Goal: Information Seeking & Learning: Check status

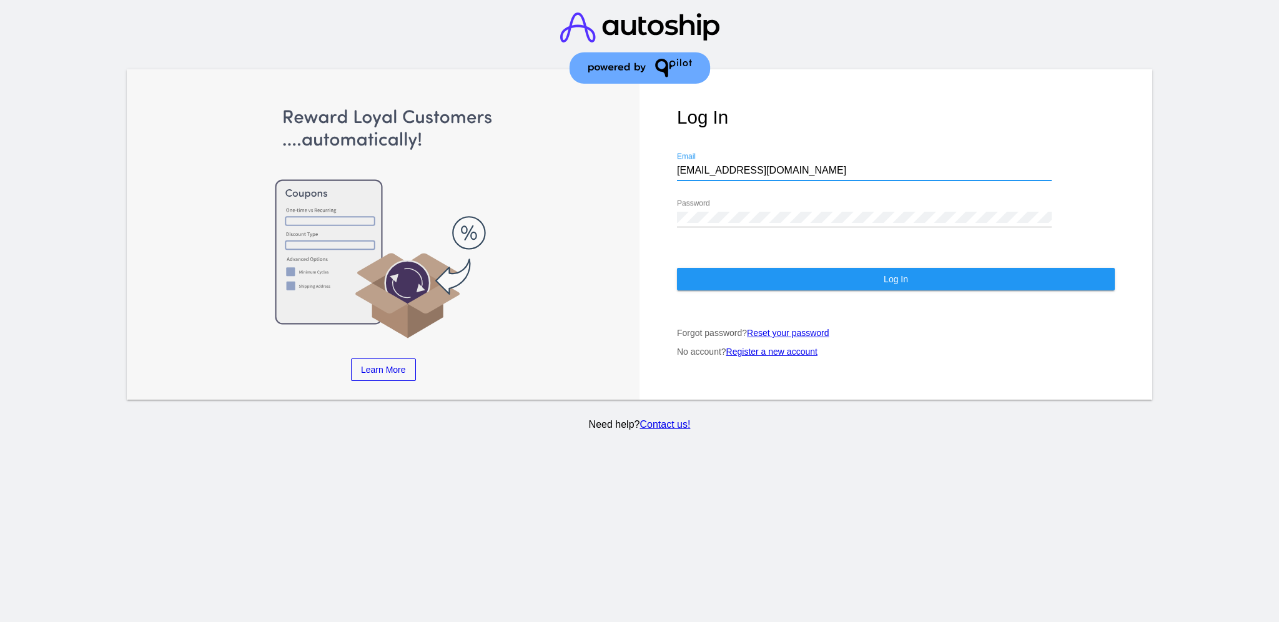
drag, startPoint x: 783, startPoint y: 160, endPoint x: 675, endPoint y: 149, distance: 107.9
click at [675, 149] on div "Log In [EMAIL_ADDRESS][DOMAIN_NAME] Email Password Log In Forgot password? Rese…" at bounding box center [895, 234] width 513 height 331
paste input "[EMAIL_ADDRESS][DOMAIN_NAME]"
type input "[EMAIL_ADDRESS][DOMAIN_NAME]"
click at [622, 200] on div "Learn More Learn How Learn More Learn How Learn More Learn How ‹ › Log In [EMAI…" at bounding box center [639, 234] width 1025 height 331
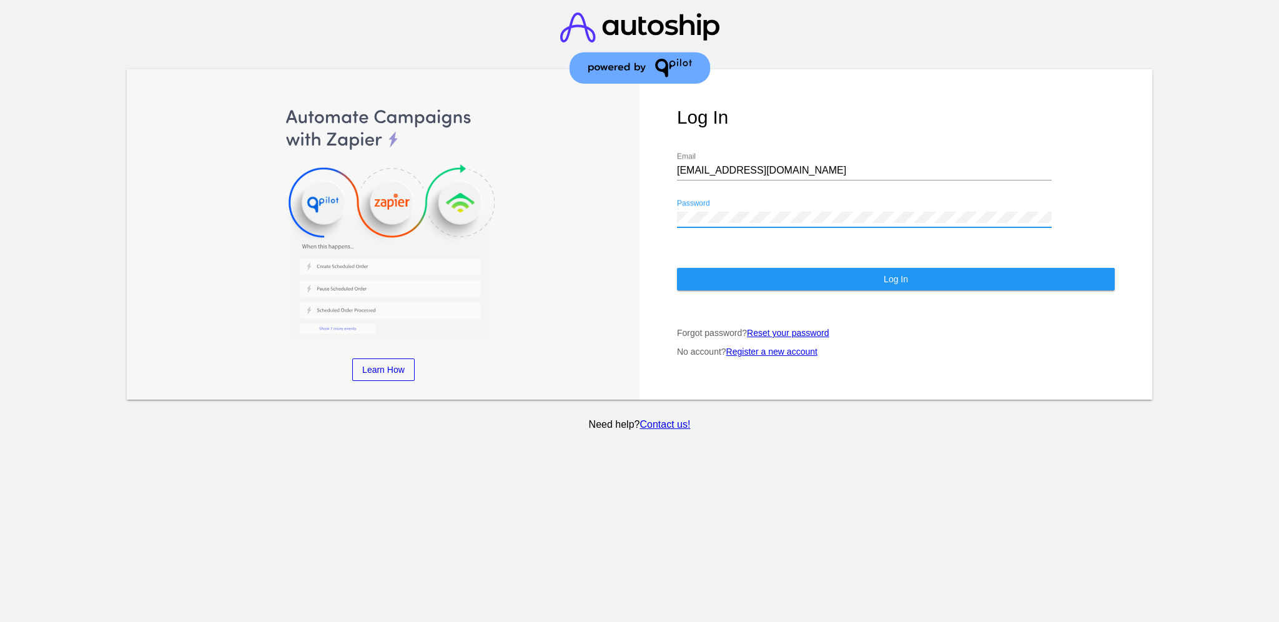
click at [714, 268] on button "Log In" at bounding box center [896, 279] width 438 height 22
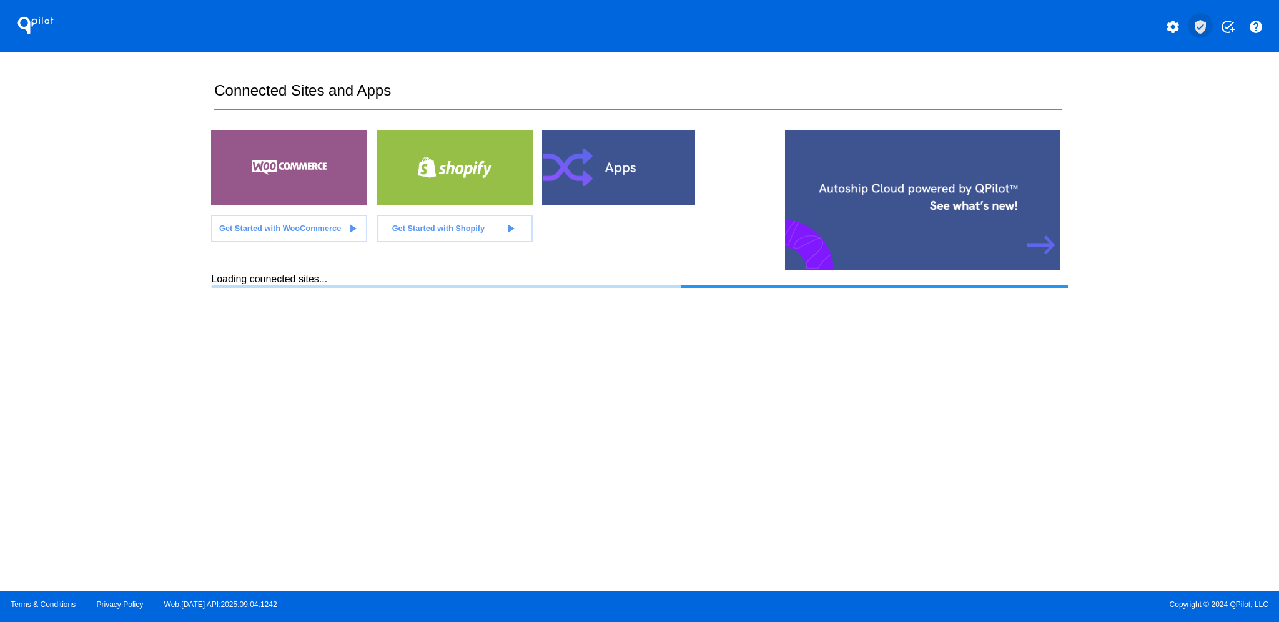
click at [1201, 31] on mat-icon "verified_user" at bounding box center [1199, 26] width 15 height 15
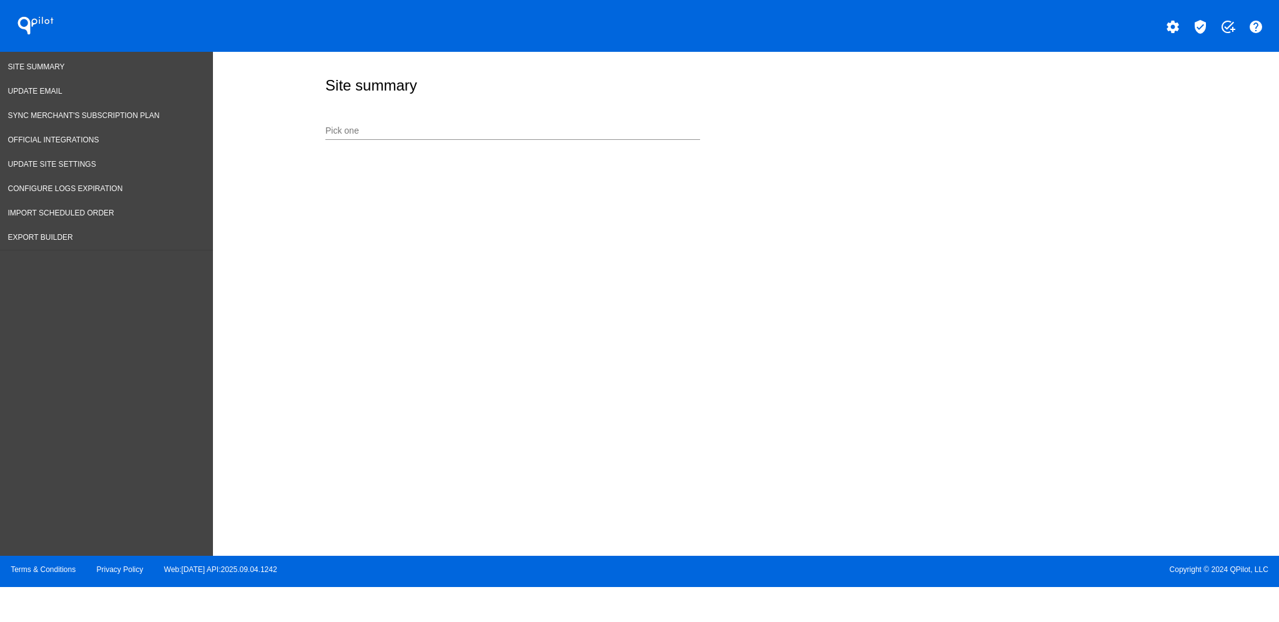
click at [448, 126] on input "Pick one" at bounding box center [512, 131] width 375 height 10
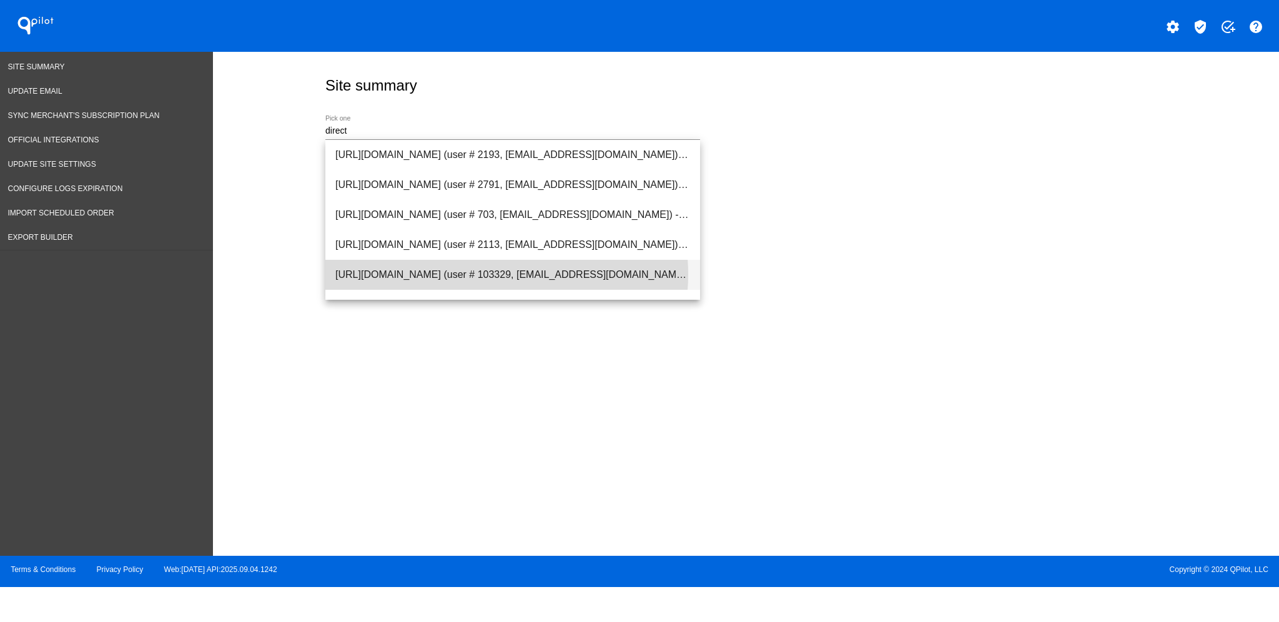
click at [497, 274] on span "[URL][DOMAIN_NAME] (user # 103329, [EMAIL_ADDRESS][DOMAIN_NAME]) - Production" at bounding box center [512, 275] width 355 height 30
type input "[URL][DOMAIN_NAME] (user # 103329, [EMAIL_ADDRESS][DOMAIN_NAME]) - Production"
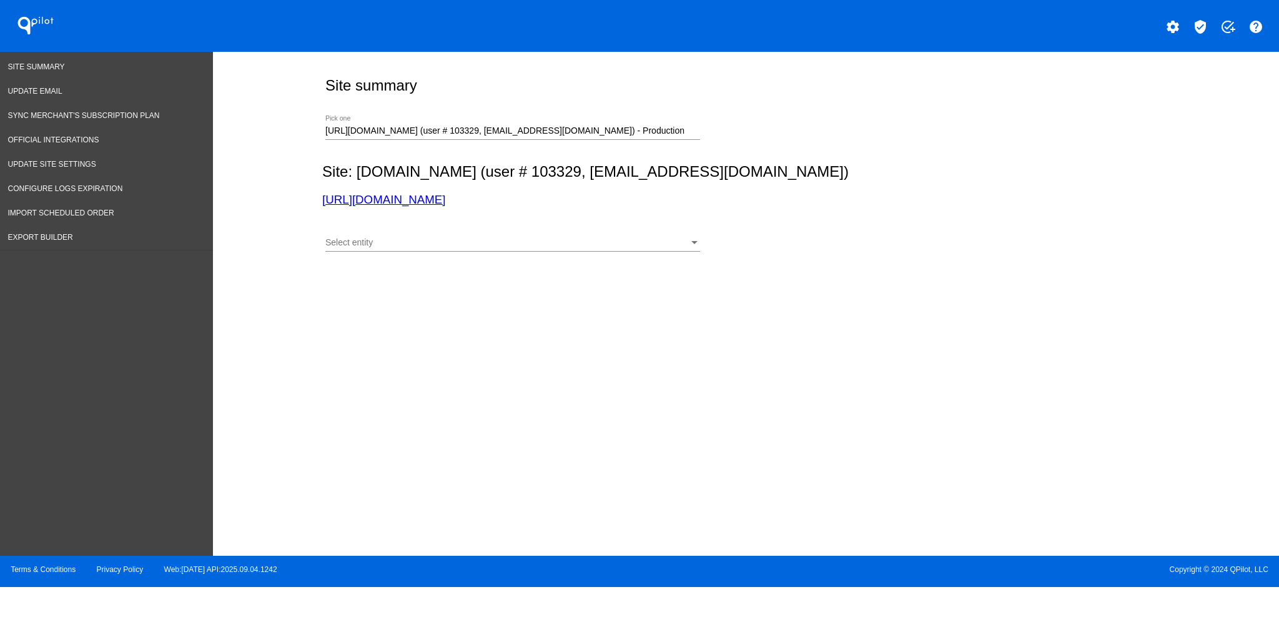
click at [510, 252] on div "Select entity Select entity" at bounding box center [512, 245] width 375 height 36
click at [513, 240] on div "Select entity" at bounding box center [506, 243] width 363 height 10
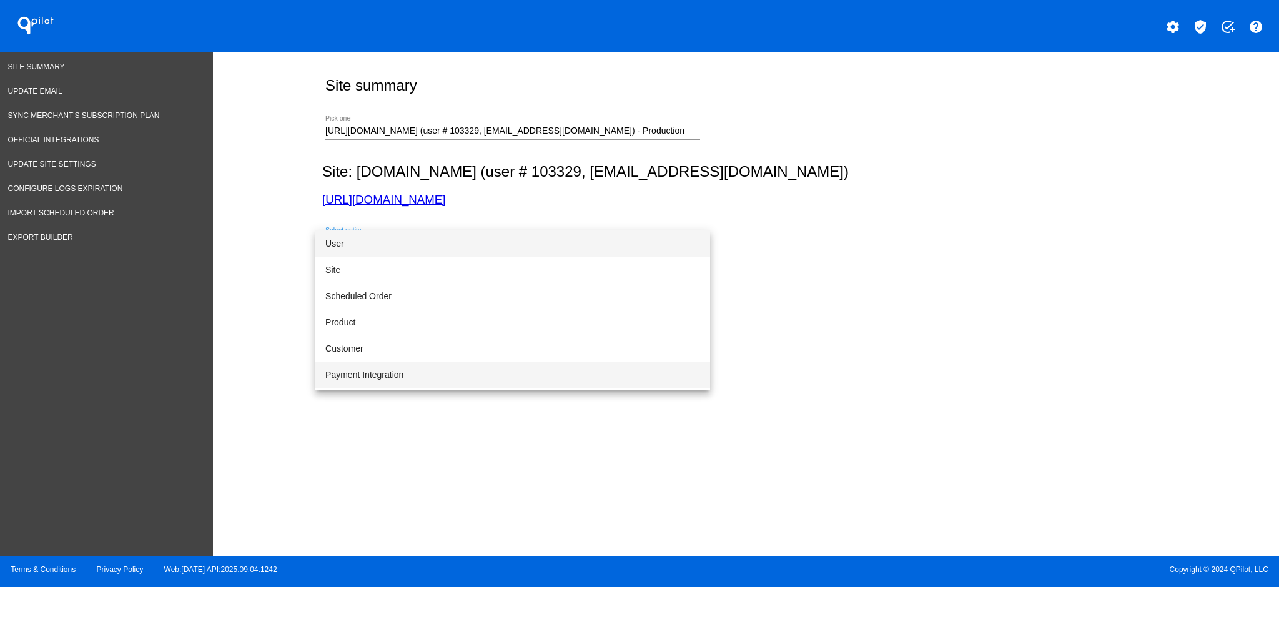
click at [496, 368] on span "Payment Integration" at bounding box center [512, 374] width 375 height 26
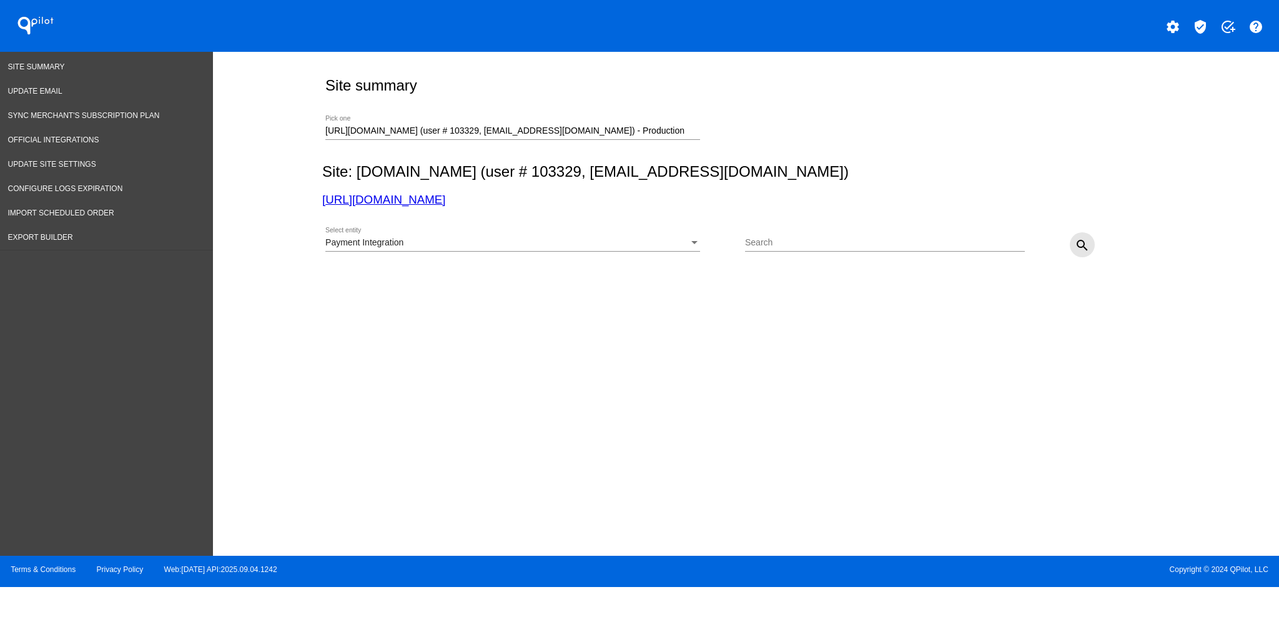
click at [1079, 246] on mat-icon "search" at bounding box center [1081, 245] width 15 height 15
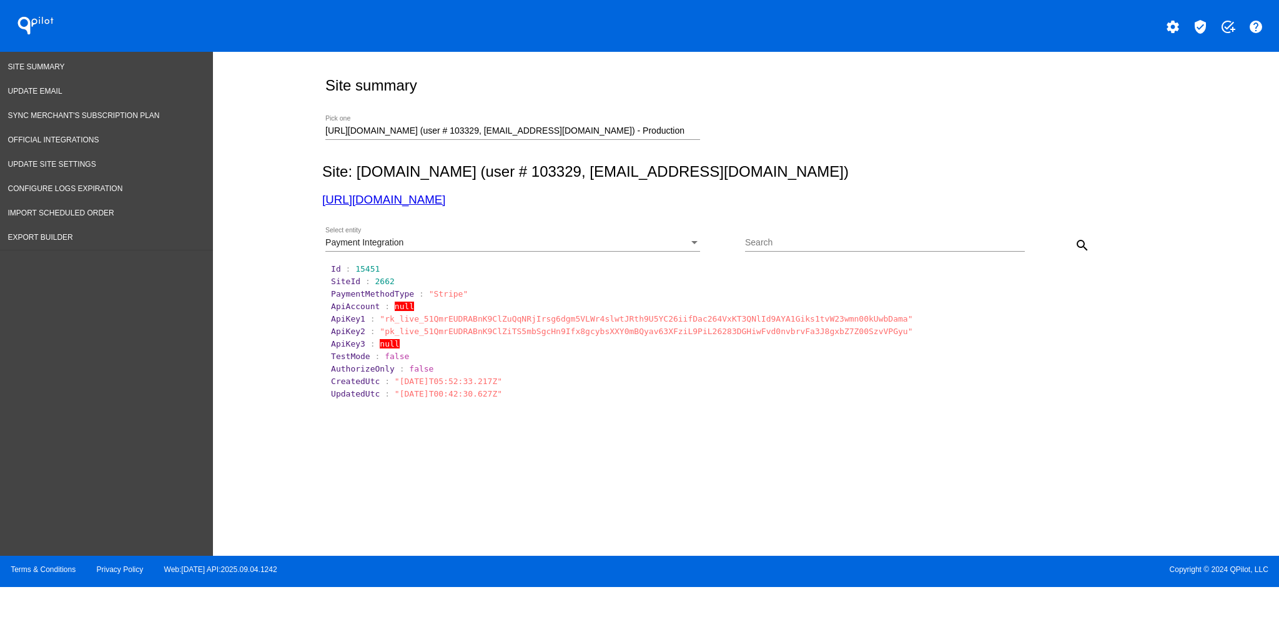
click at [514, 244] on div "Payment Integration" at bounding box center [506, 243] width 363 height 10
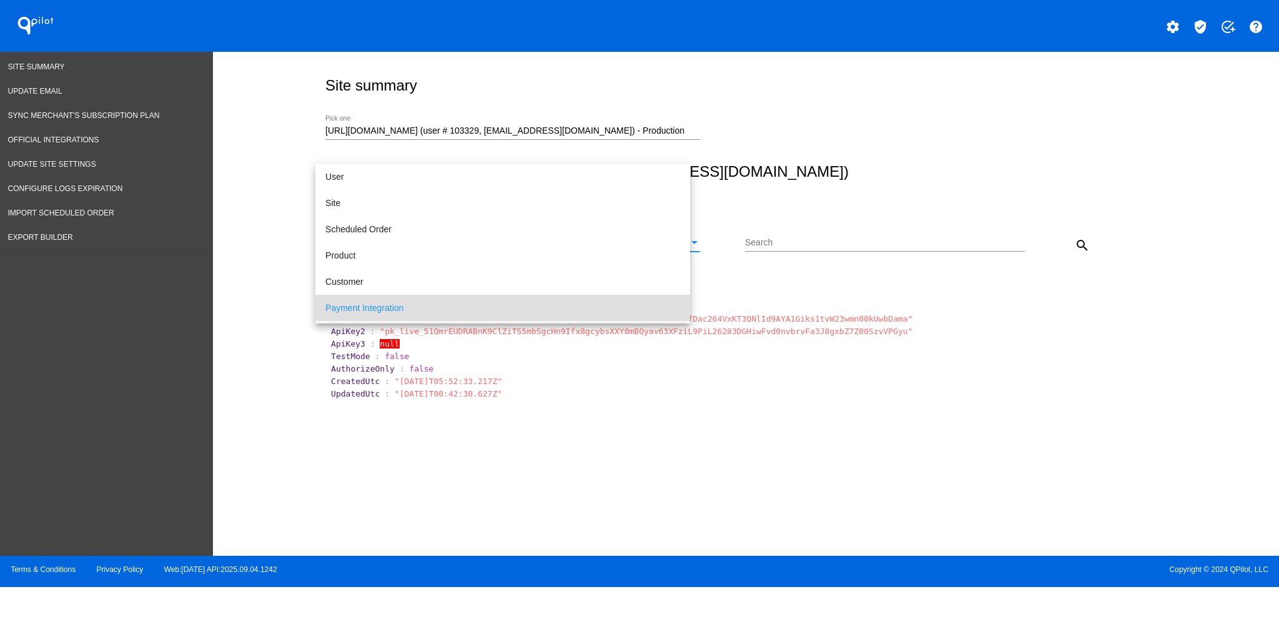
scroll to position [64, 0]
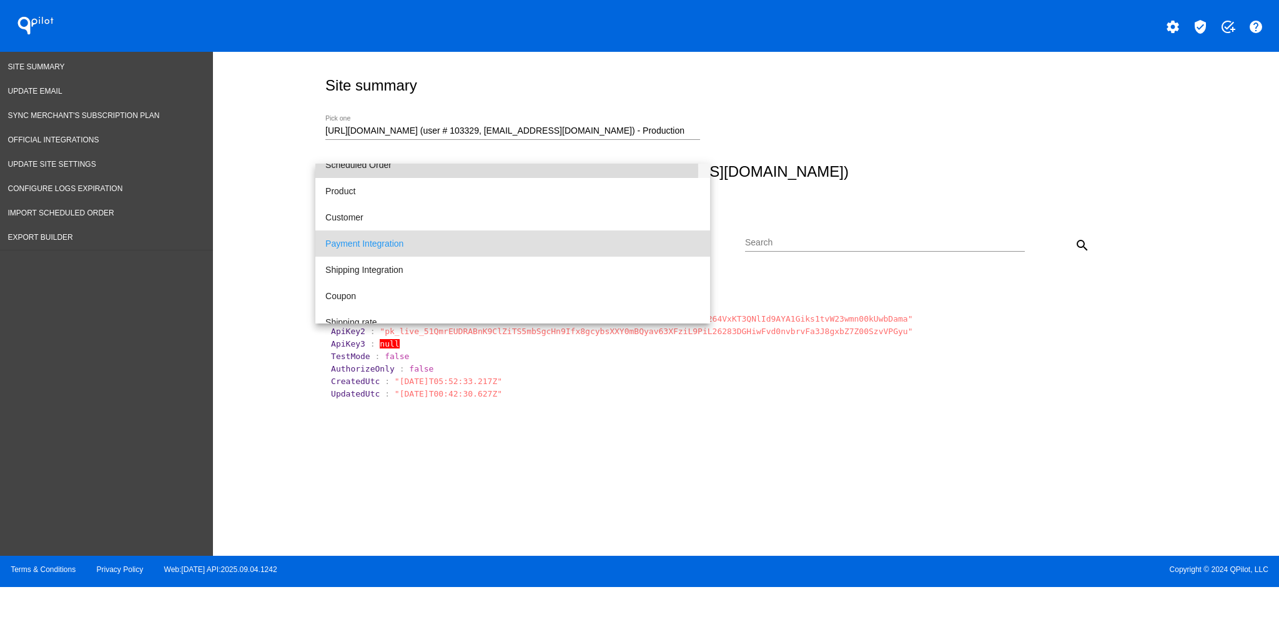
click at [465, 170] on span "Scheduled Order" at bounding box center [512, 165] width 375 height 26
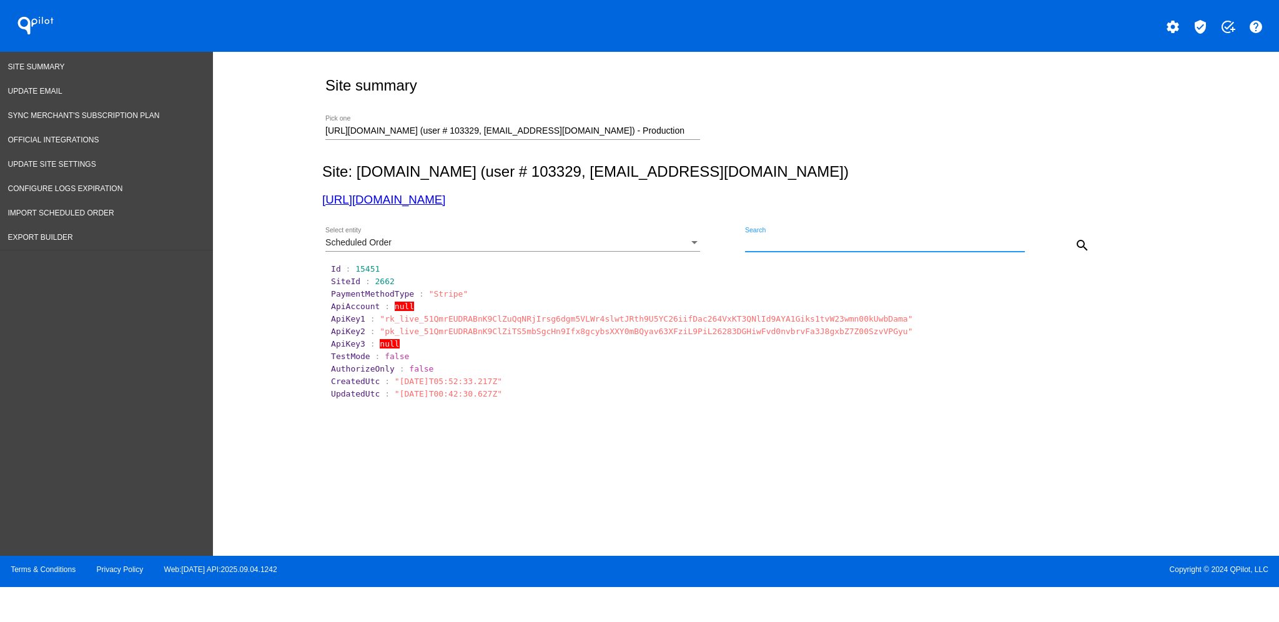
click at [907, 242] on input "Search" at bounding box center [885, 243] width 280 height 10
paste input "1014484"
click at [1083, 235] on button "search" at bounding box center [1081, 244] width 25 height 25
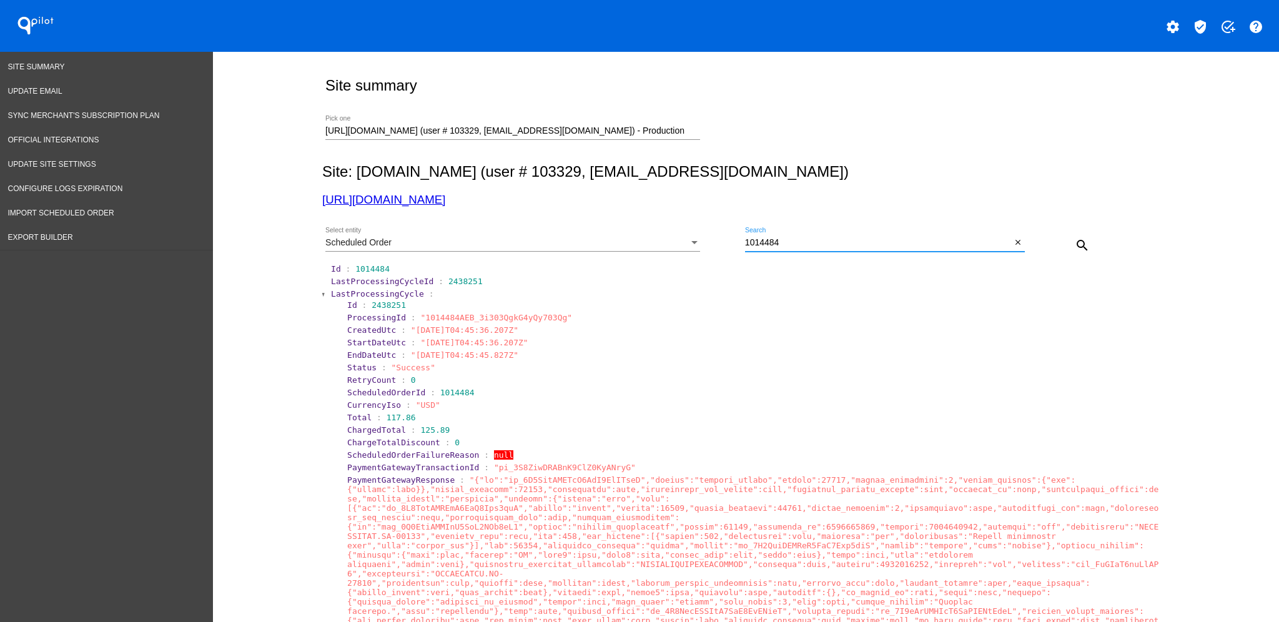
drag, startPoint x: 802, startPoint y: 243, endPoint x: 710, endPoint y: 238, distance: 91.9
click at [711, 238] on div "Scheduled Order Select entity 1014484 Search close search" at bounding box center [743, 240] width 842 height 44
paste input "2"
type input "1014482"
click at [1081, 246] on mat-icon "search" at bounding box center [1081, 245] width 15 height 15
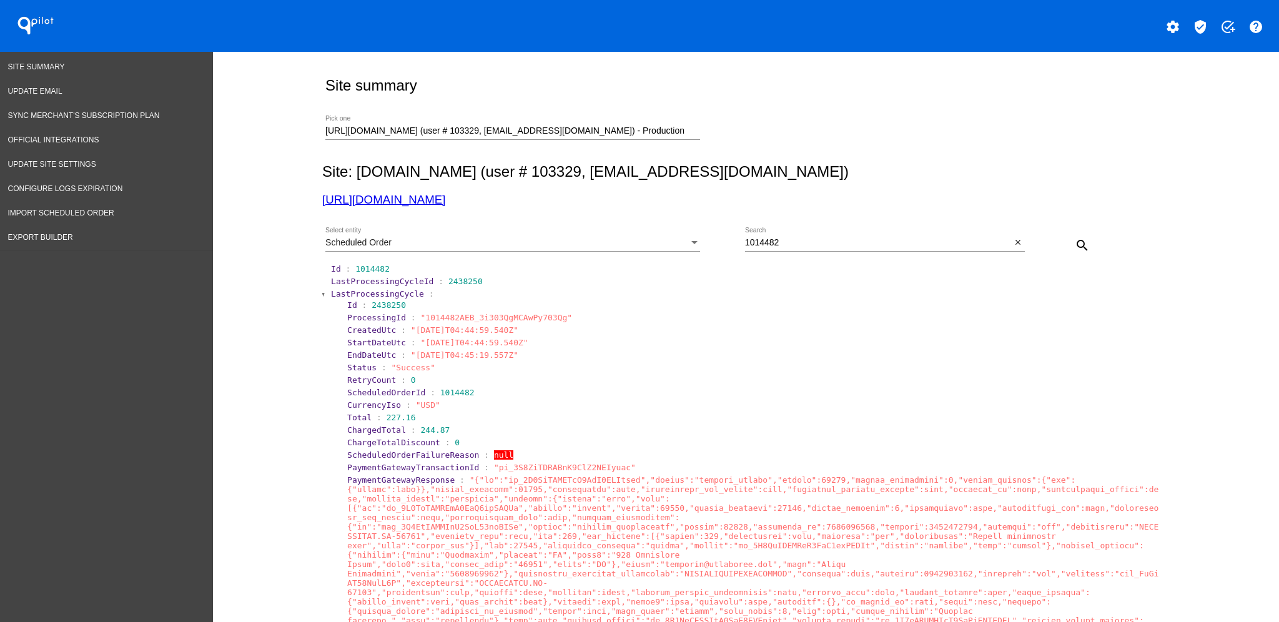
click at [793, 228] on div "1014482 Search" at bounding box center [878, 239] width 267 height 24
drag, startPoint x: 793, startPoint y: 240, endPoint x: 708, endPoint y: 238, distance: 84.9
click at [708, 238] on div "Scheduled Order Select entity 1014482 Search close search" at bounding box center [743, 240] width 842 height 44
drag, startPoint x: 688, startPoint y: 129, endPoint x: 207, endPoint y: 100, distance: 482.2
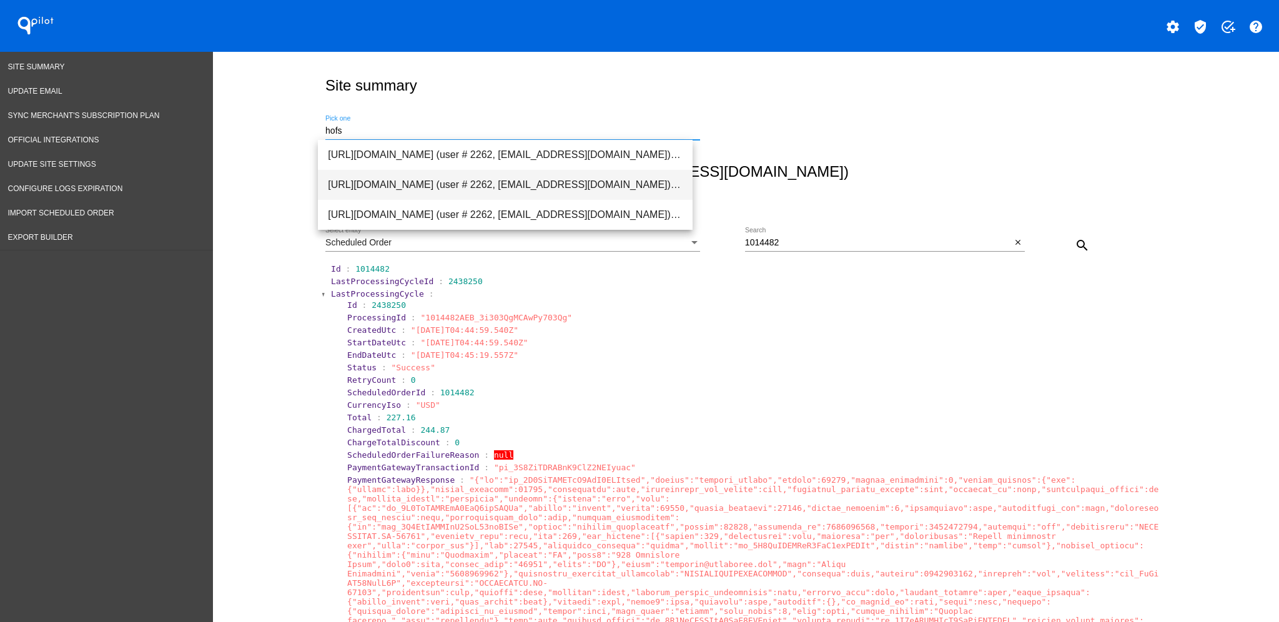
click at [588, 180] on span "[URL][DOMAIN_NAME] (user # 2262, [EMAIL_ADDRESS][DOMAIN_NAME]) - Test" at bounding box center [505, 185] width 355 height 30
type input "[URL][DOMAIN_NAME] (user # 2262, [EMAIL_ADDRESS][DOMAIN_NAME]) - Test"
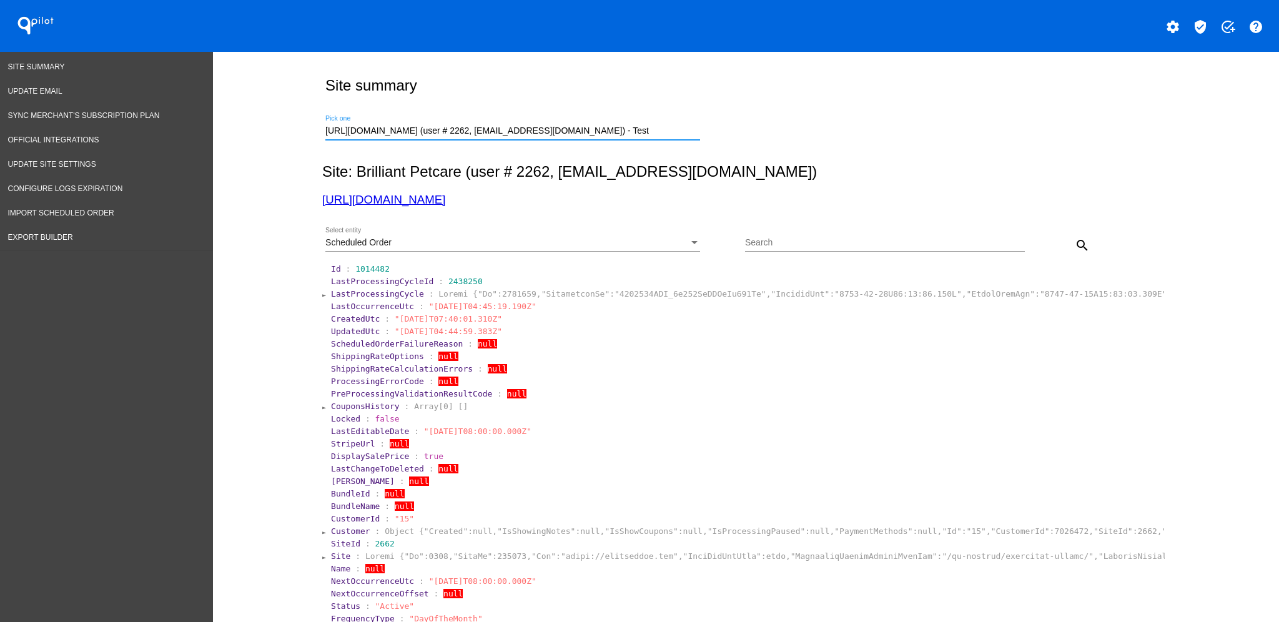
scroll to position [0, 40]
click at [646, 243] on div "Scheduled Order" at bounding box center [506, 243] width 363 height 10
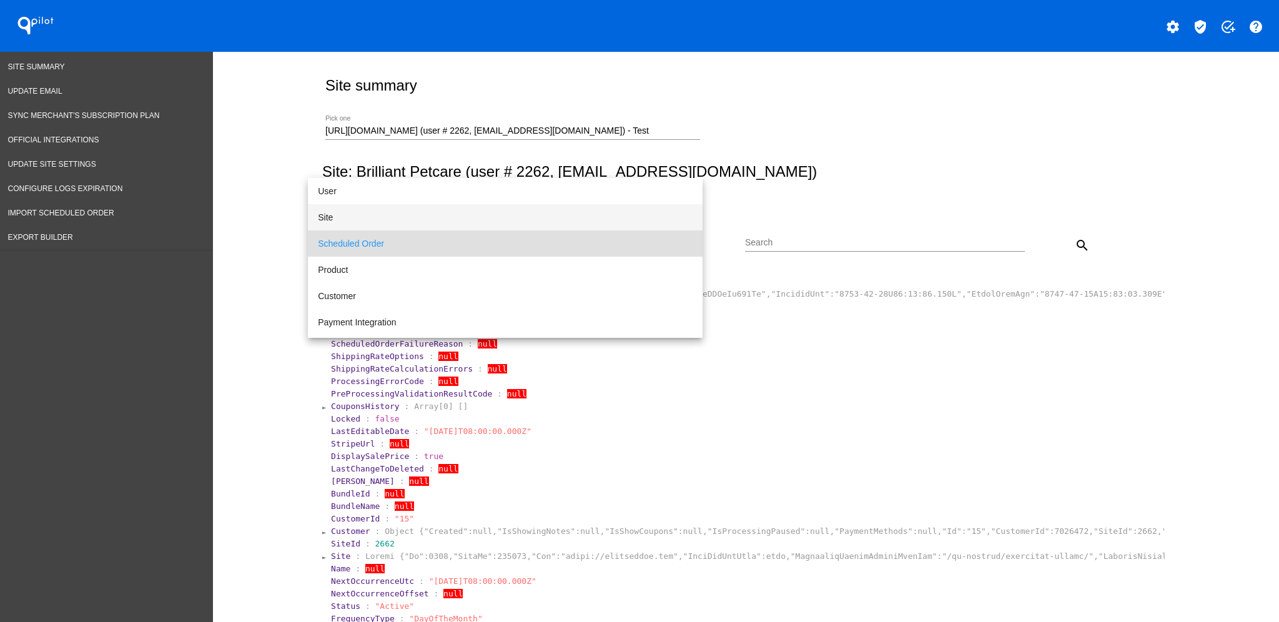
click at [550, 210] on span "Site" at bounding box center [505, 217] width 375 height 26
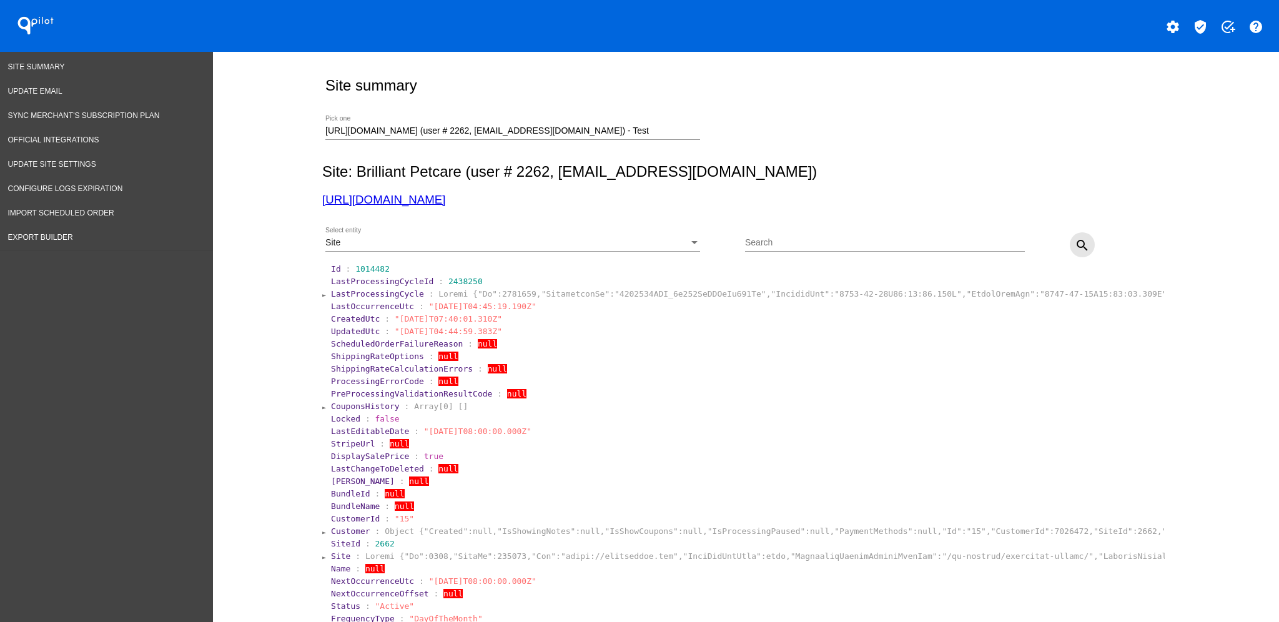
click at [1074, 241] on mat-icon "search" at bounding box center [1081, 245] width 15 height 15
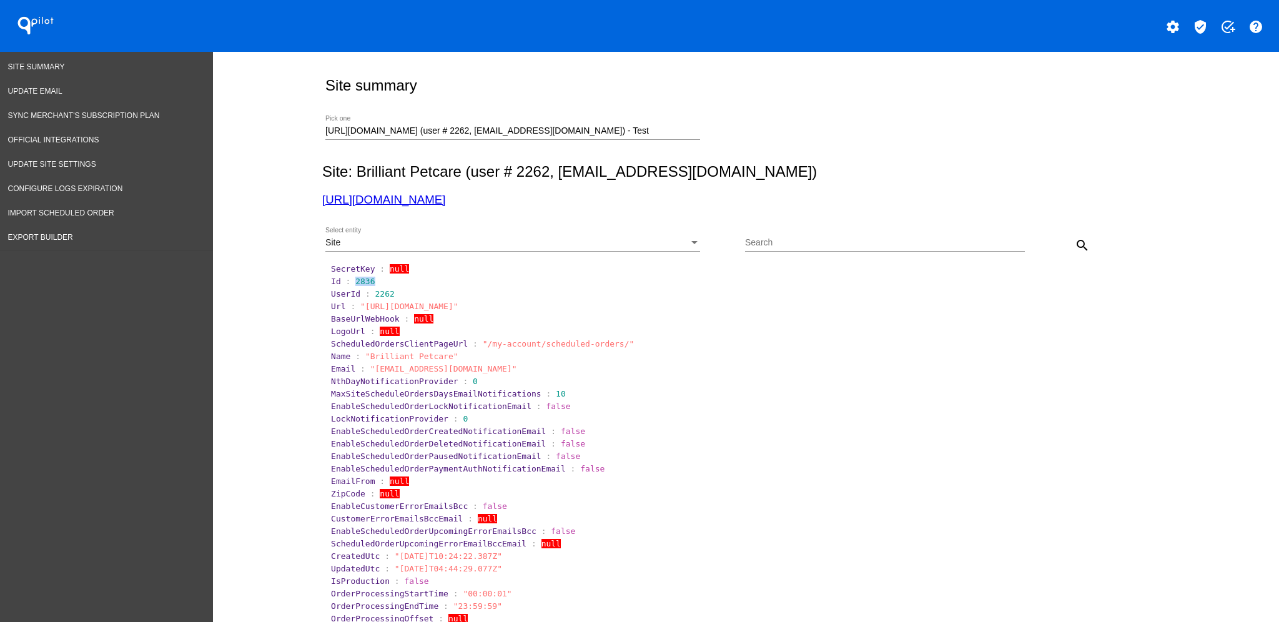
drag, startPoint x: 346, startPoint y: 279, endPoint x: 367, endPoint y: 283, distance: 20.9
click at [367, 283] on section "Id : 2836" at bounding box center [747, 281] width 832 height 9
copy span "2836"
click at [445, 196] on link "[URL][DOMAIN_NAME]" at bounding box center [383, 199] width 123 height 13
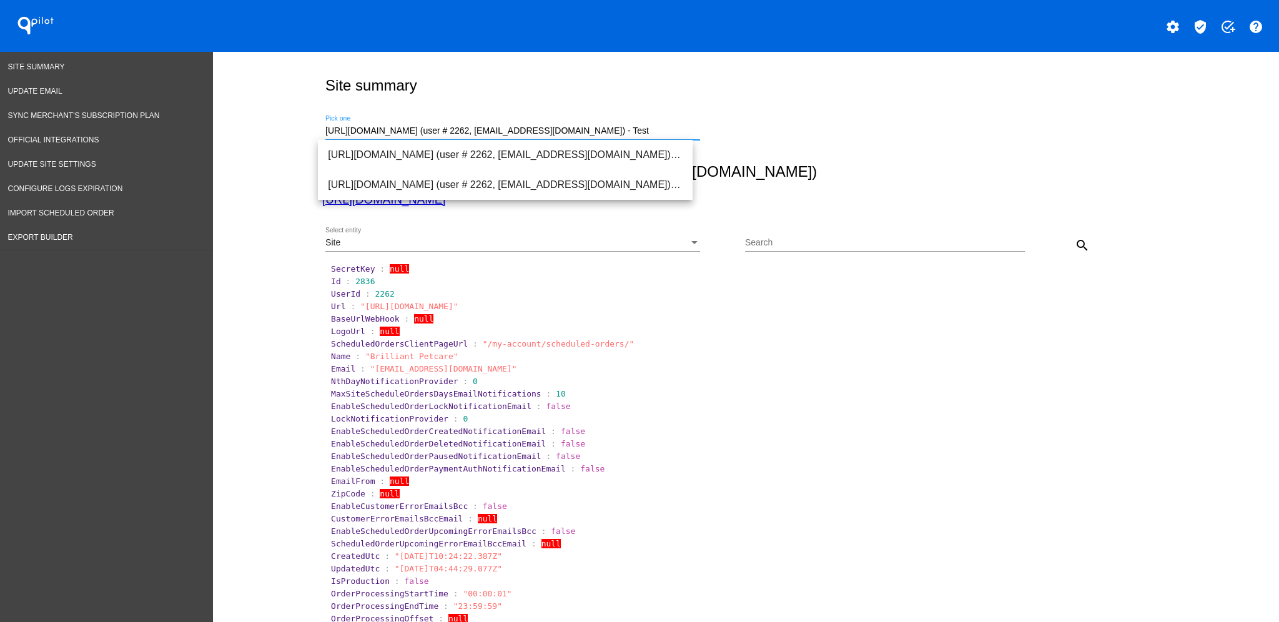
scroll to position [0, 40]
drag, startPoint x: 318, startPoint y: 131, endPoint x: 749, endPoint y: 148, distance: 431.7
click at [749, 148] on div "[URL][DOMAIN_NAME] (user # 2262, [EMAIL_ADDRESS][DOMAIN_NAME]) - Test Pick one" at bounding box center [743, 129] width 842 height 44
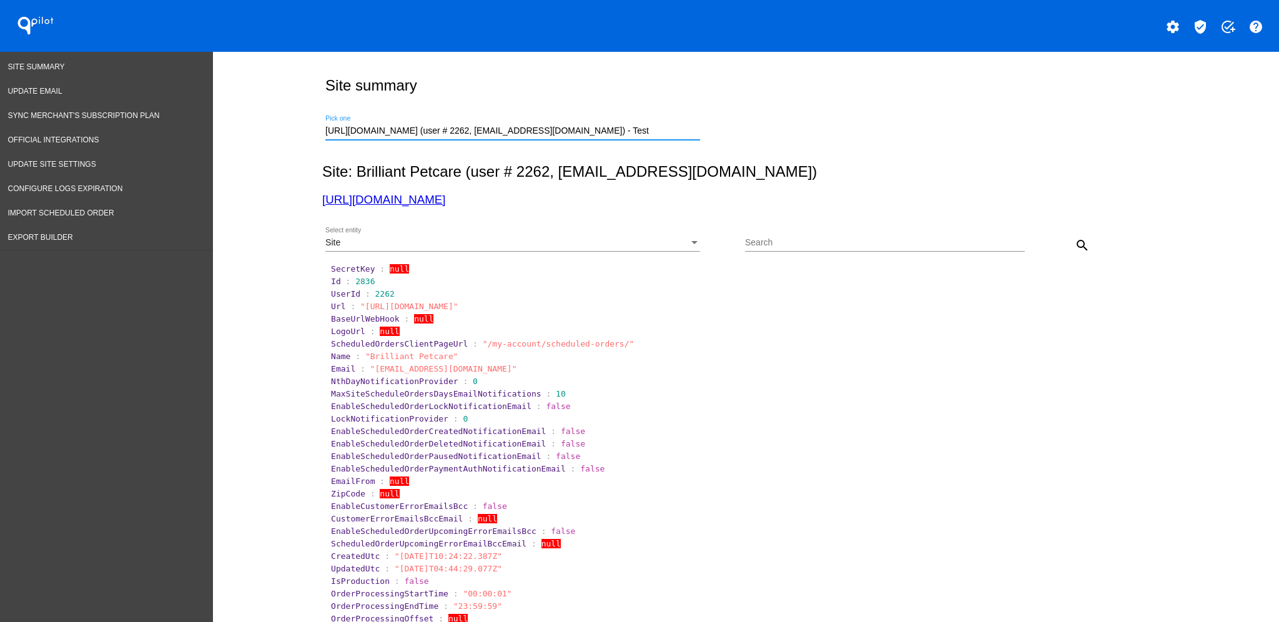
paste input "/"
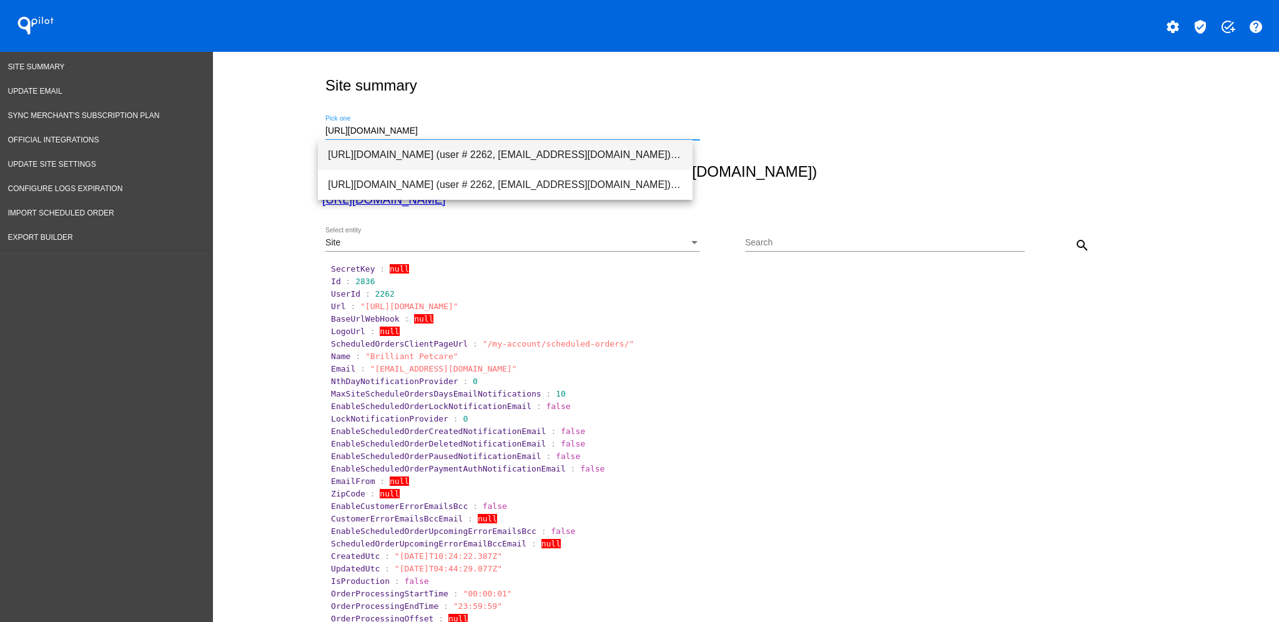
click at [667, 160] on span "[URL][DOMAIN_NAME] (user # 2262, [EMAIL_ADDRESS][DOMAIN_NAME]) - Test" at bounding box center [505, 155] width 355 height 30
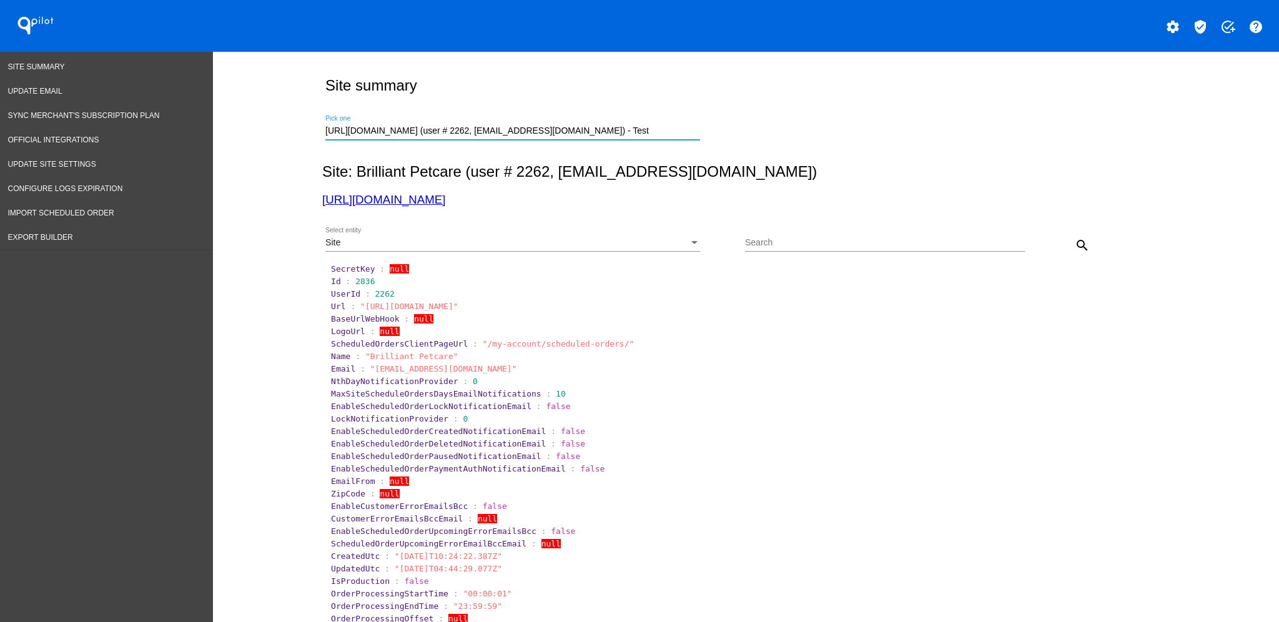
scroll to position [0, 40]
click at [1076, 233] on button "search" at bounding box center [1081, 244] width 25 height 25
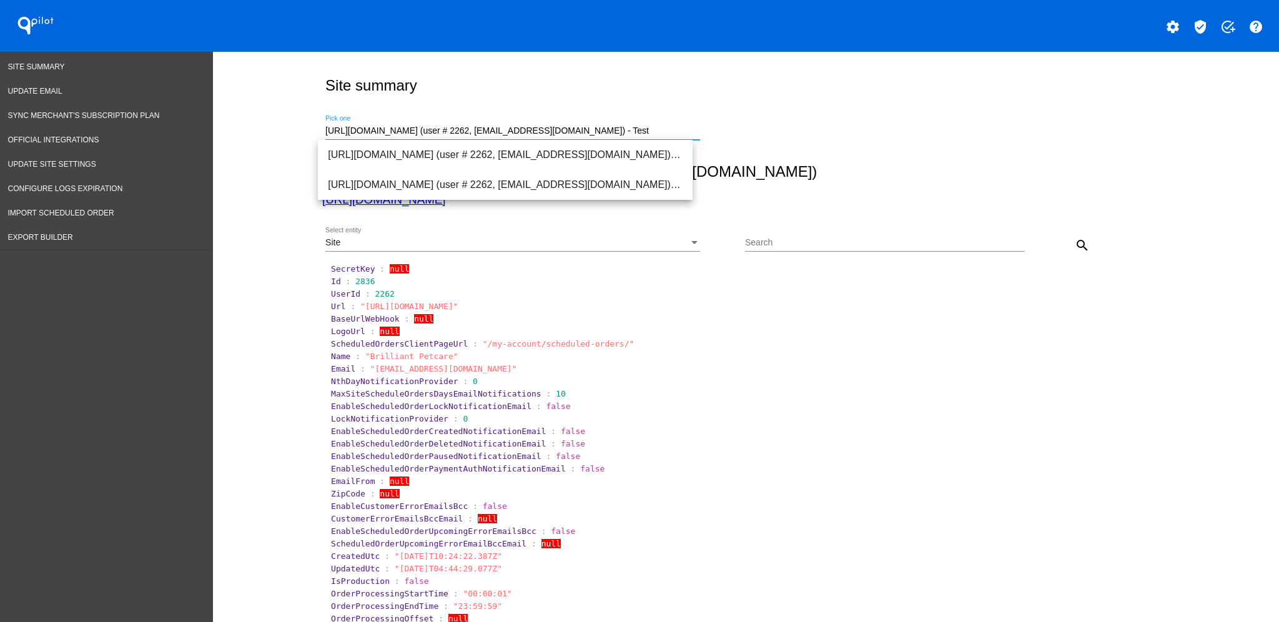
click at [553, 132] on input "[URL][DOMAIN_NAME] (user # 2262, [EMAIL_ADDRESS][DOMAIN_NAME]) - Test" at bounding box center [512, 131] width 375 height 10
click at [570, 186] on span "[URL][DOMAIN_NAME] (user # 2262, [EMAIL_ADDRESS][DOMAIN_NAME]) - Test" at bounding box center [505, 185] width 355 height 30
type input "[URL][DOMAIN_NAME] (user # 2262, [EMAIL_ADDRESS][DOMAIN_NAME]) - Test"
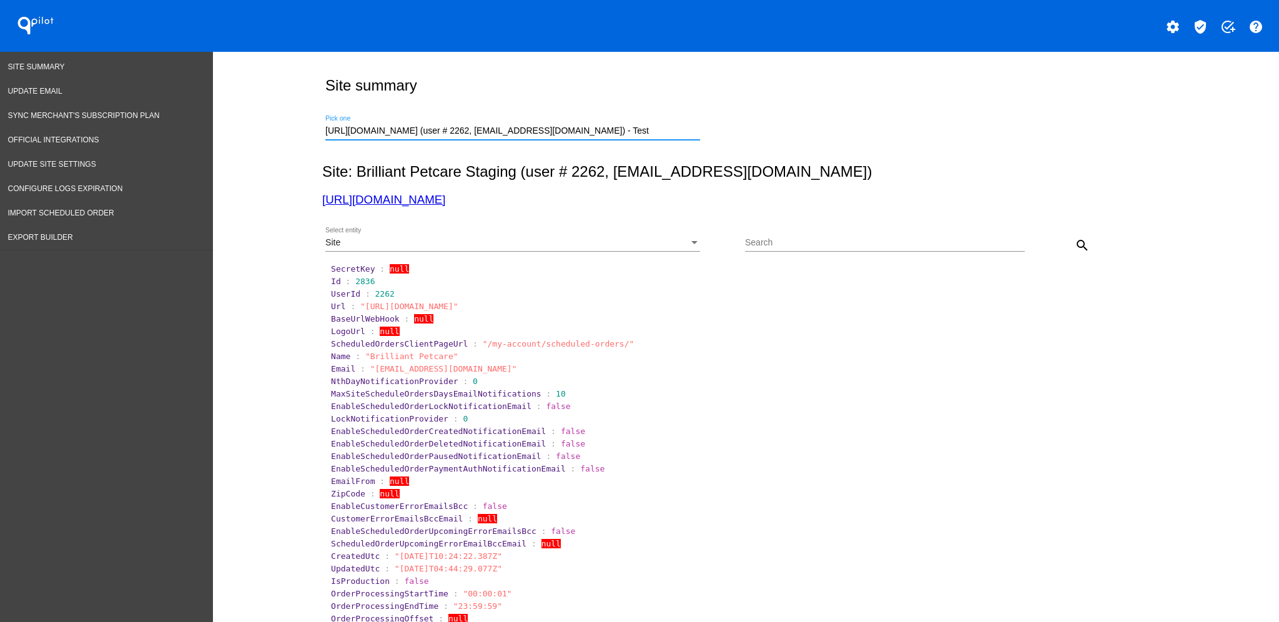
scroll to position [0, 42]
click at [1074, 242] on mat-icon "search" at bounding box center [1081, 245] width 15 height 15
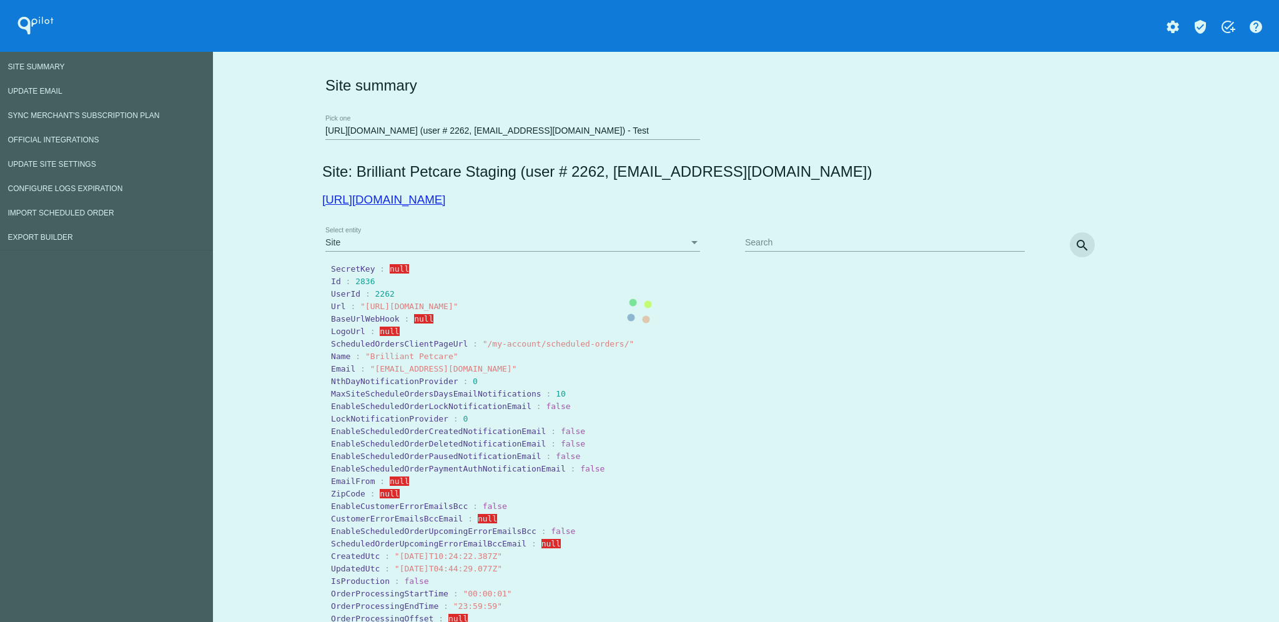
scroll to position [0, 0]
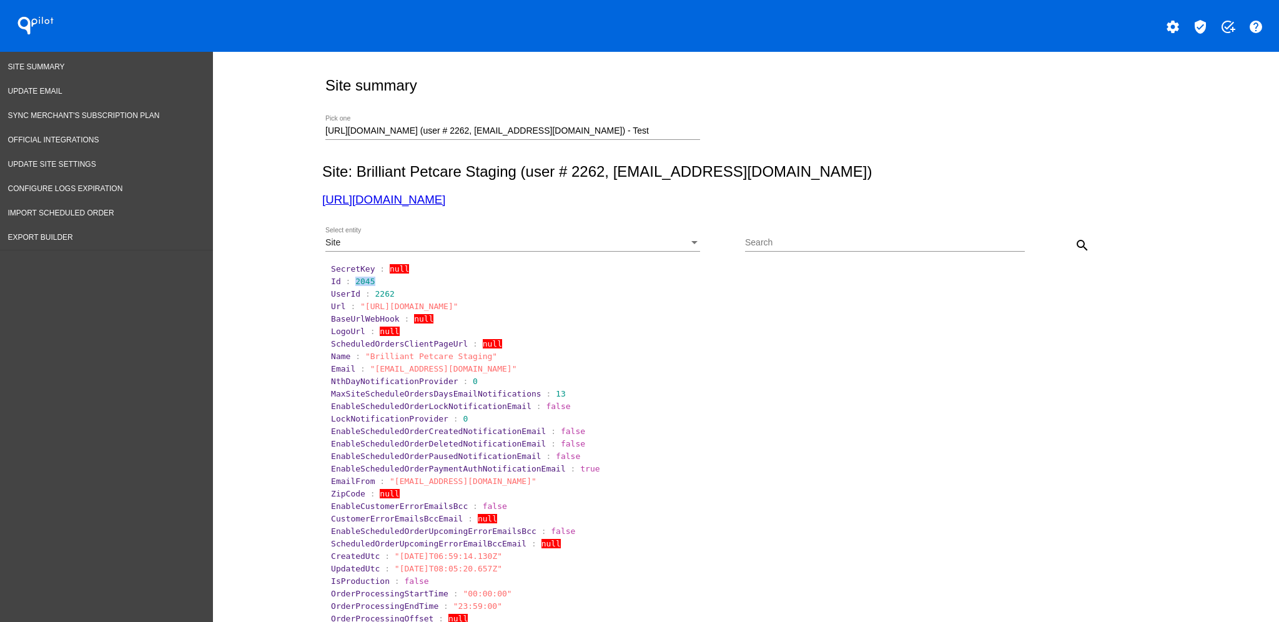
drag, startPoint x: 345, startPoint y: 281, endPoint x: 368, endPoint y: 281, distance: 22.5
click at [368, 281] on section "Id : 2045" at bounding box center [747, 281] width 832 height 9
copy span "2045"
click at [425, 286] on section "Id : 2045" at bounding box center [747, 281] width 832 height 9
drag, startPoint x: 808, startPoint y: 253, endPoint x: 812, endPoint y: 235, distance: 18.5
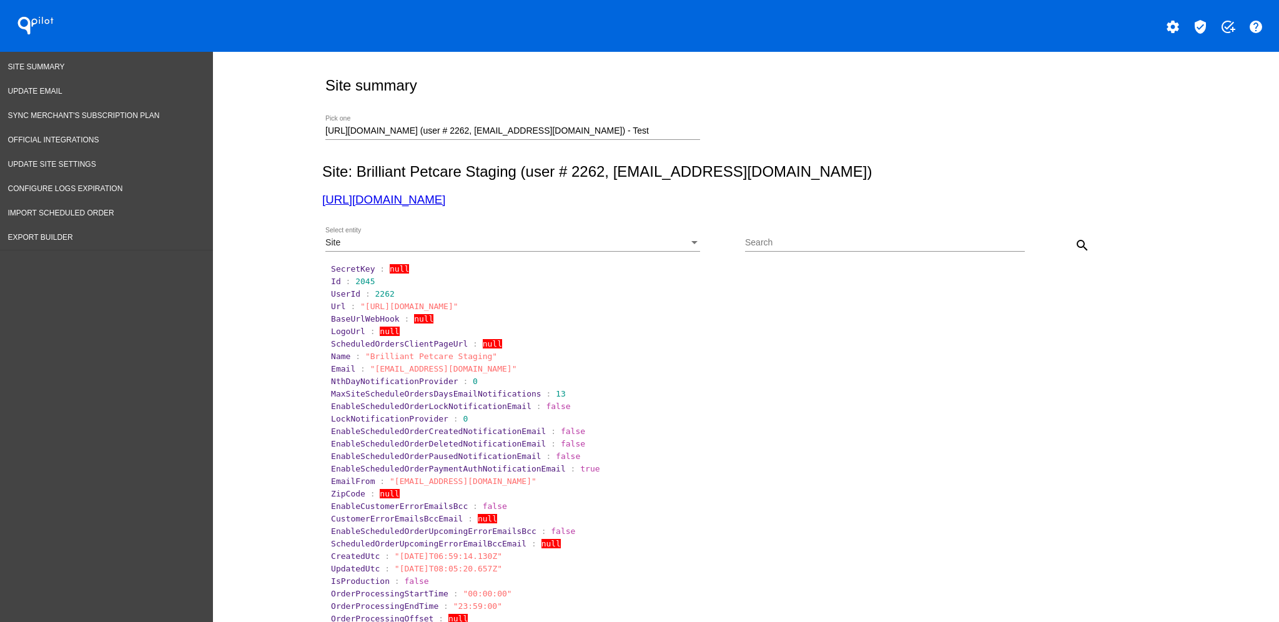
click at [809, 249] on div "Search" at bounding box center [885, 245] width 280 height 36
click at [810, 231] on div "Search" at bounding box center [885, 239] width 280 height 24
paste input "1031271"
type input "1031271"
click at [556, 127] on input "[URL][DOMAIN_NAME] (user # 2262, [EMAIL_ADDRESS][DOMAIN_NAME]) - Test" at bounding box center [512, 131] width 375 height 10
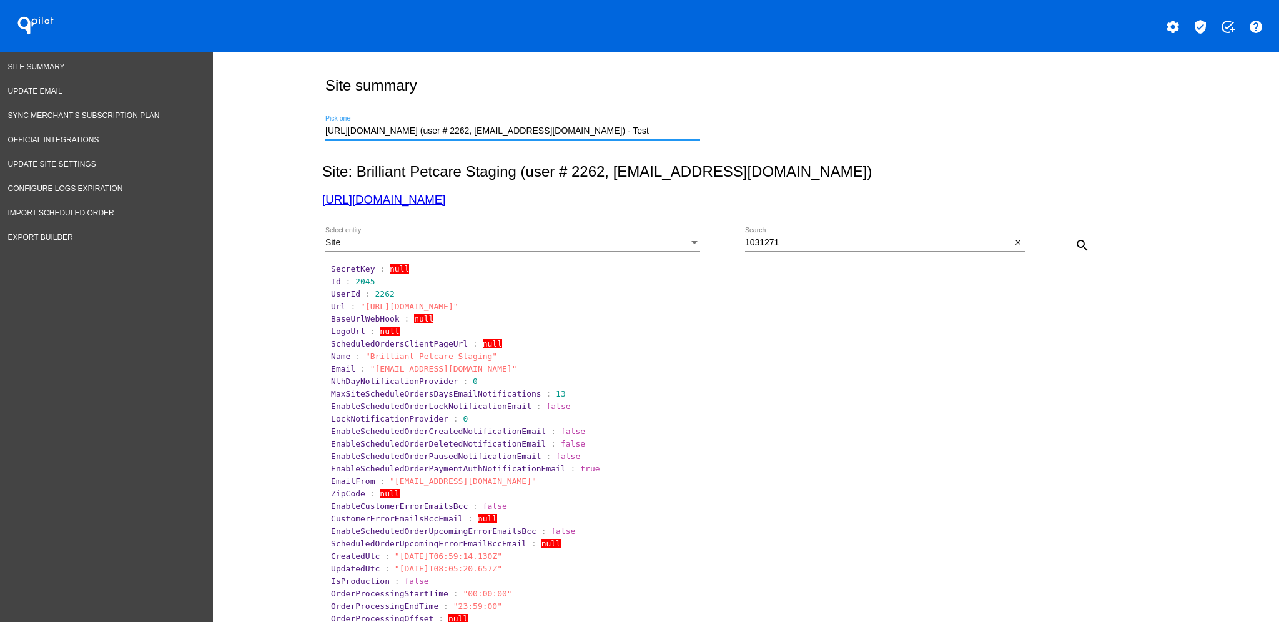
click at [825, 243] on input "1031271" at bounding box center [878, 243] width 267 height 10
click at [604, 125] on div "[URL][DOMAIN_NAME] (user # 2262, [EMAIL_ADDRESS][DOMAIN_NAME]) - Test Pick one" at bounding box center [512, 127] width 375 height 24
click at [590, 134] on input "[URL][DOMAIN_NAME] (user # 2262, [EMAIL_ADDRESS][DOMAIN_NAME]) - Test" at bounding box center [512, 131] width 375 height 10
click at [554, 132] on input "[URL][DOMAIN_NAME] (user # 2262, [EMAIL_ADDRESS][DOMAIN_NAME]) - Test" at bounding box center [512, 131] width 375 height 10
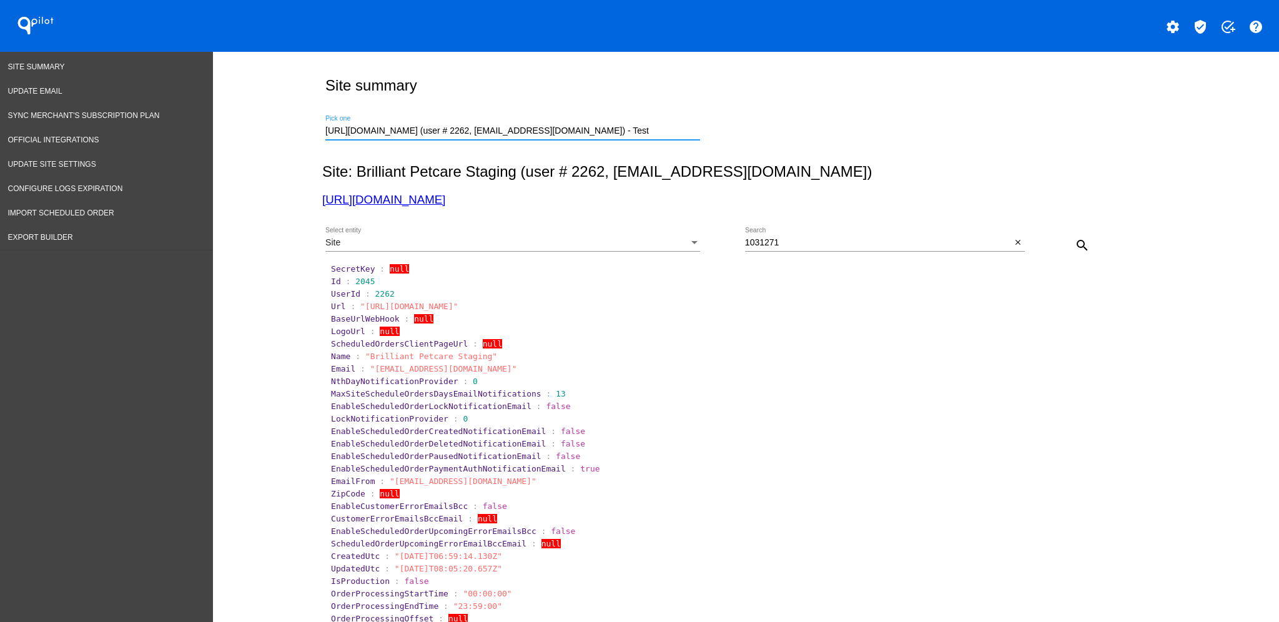
drag, startPoint x: 552, startPoint y: 132, endPoint x: 782, endPoint y: 143, distance: 230.0
click at [782, 143] on div "[URL][DOMAIN_NAME] (user # 2262, [EMAIL_ADDRESS][DOMAIN_NAME]) - Test Pick one" at bounding box center [743, 129] width 842 height 44
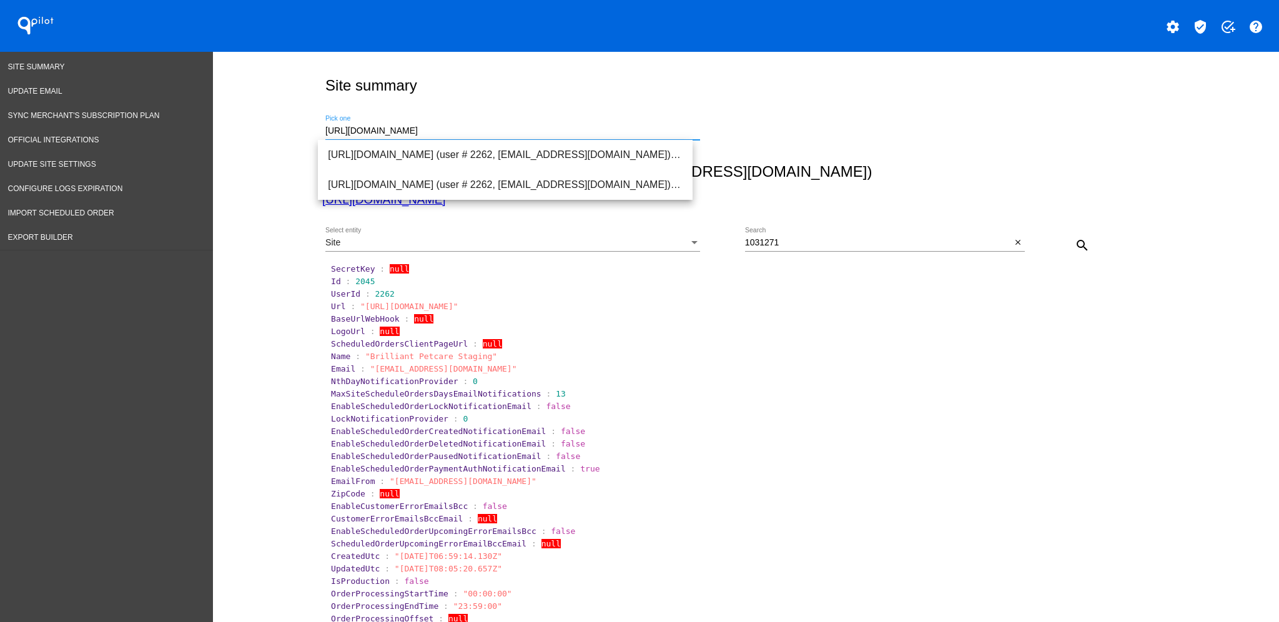
scroll to position [0, 0]
click at [664, 148] on span "[URL][DOMAIN_NAME] (user # 2262, [EMAIL_ADDRESS][DOMAIN_NAME]) - Test" at bounding box center [505, 155] width 355 height 30
type input "[URL][DOMAIN_NAME] (user # 2262, [EMAIL_ADDRESS][DOMAIN_NAME]) - Test"
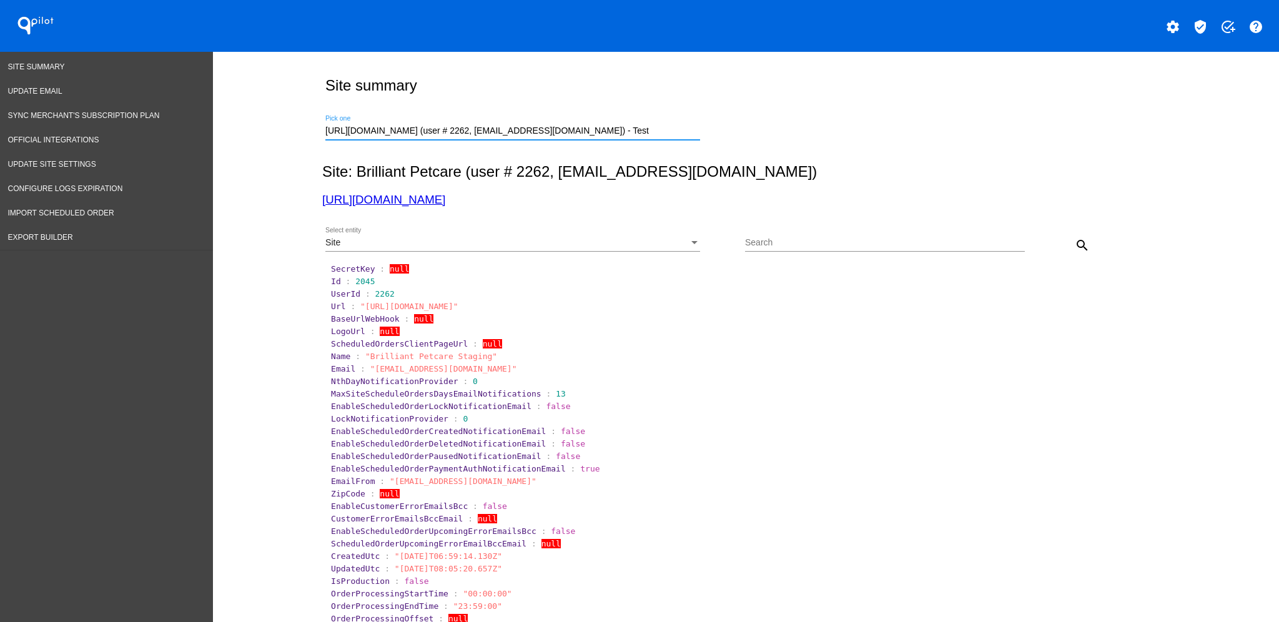
scroll to position [0, 40]
click at [830, 243] on input "Search" at bounding box center [885, 243] width 280 height 10
paste input "1031271"
type input "1031271"
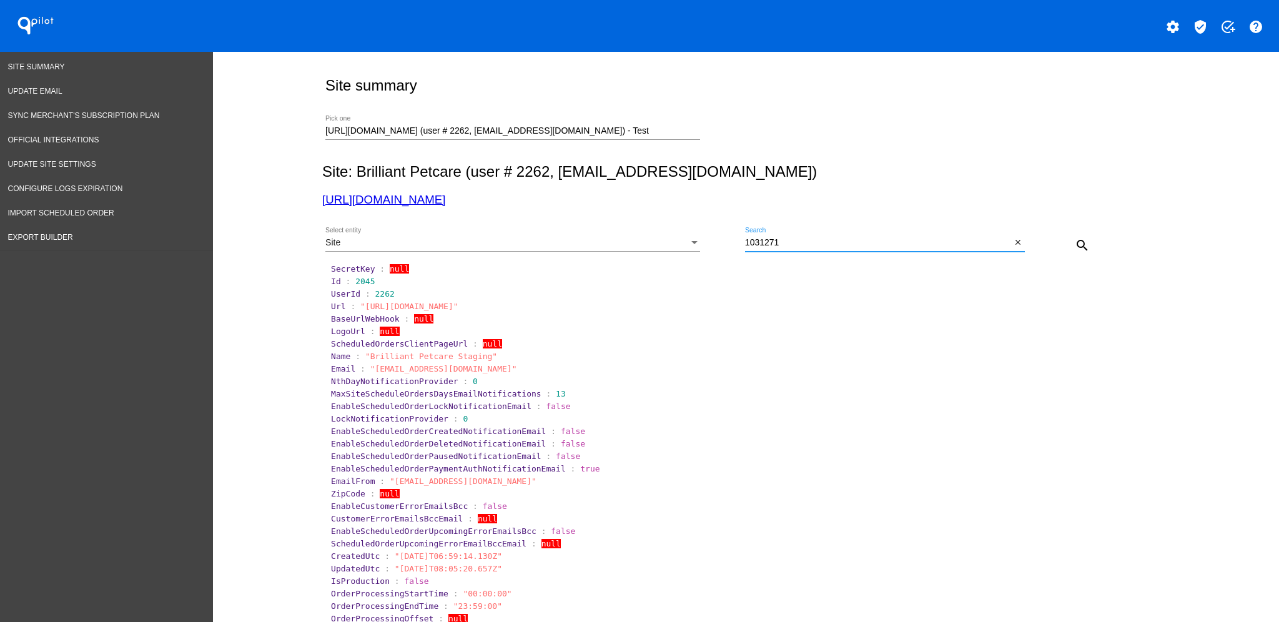
click at [617, 245] on div "Site" at bounding box center [506, 243] width 363 height 10
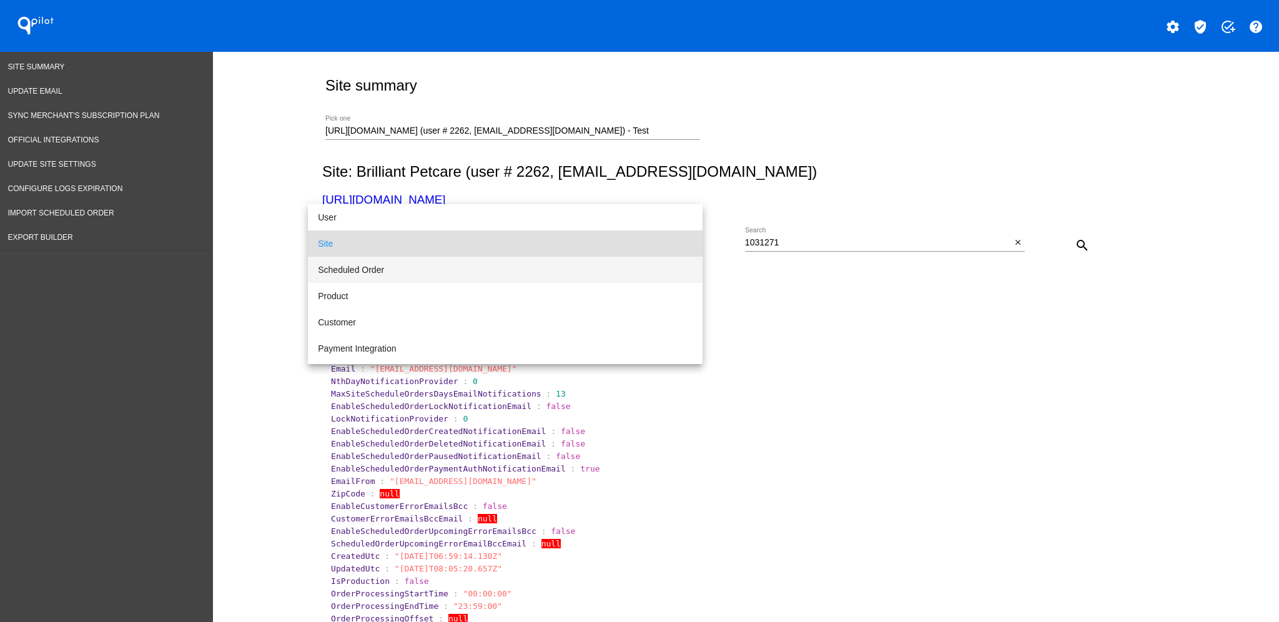
click at [598, 275] on span "Scheduled Order" at bounding box center [505, 270] width 375 height 26
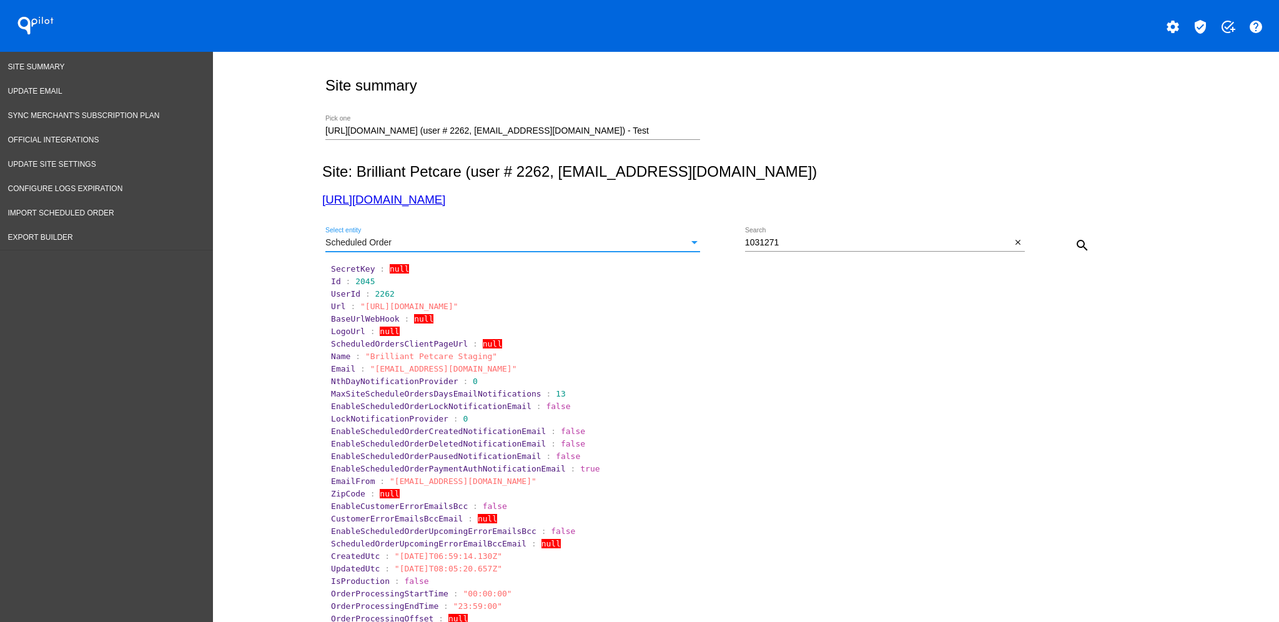
click at [900, 243] on input "1031271" at bounding box center [878, 243] width 267 height 10
click at [1074, 243] on mat-icon "search" at bounding box center [1081, 245] width 15 height 15
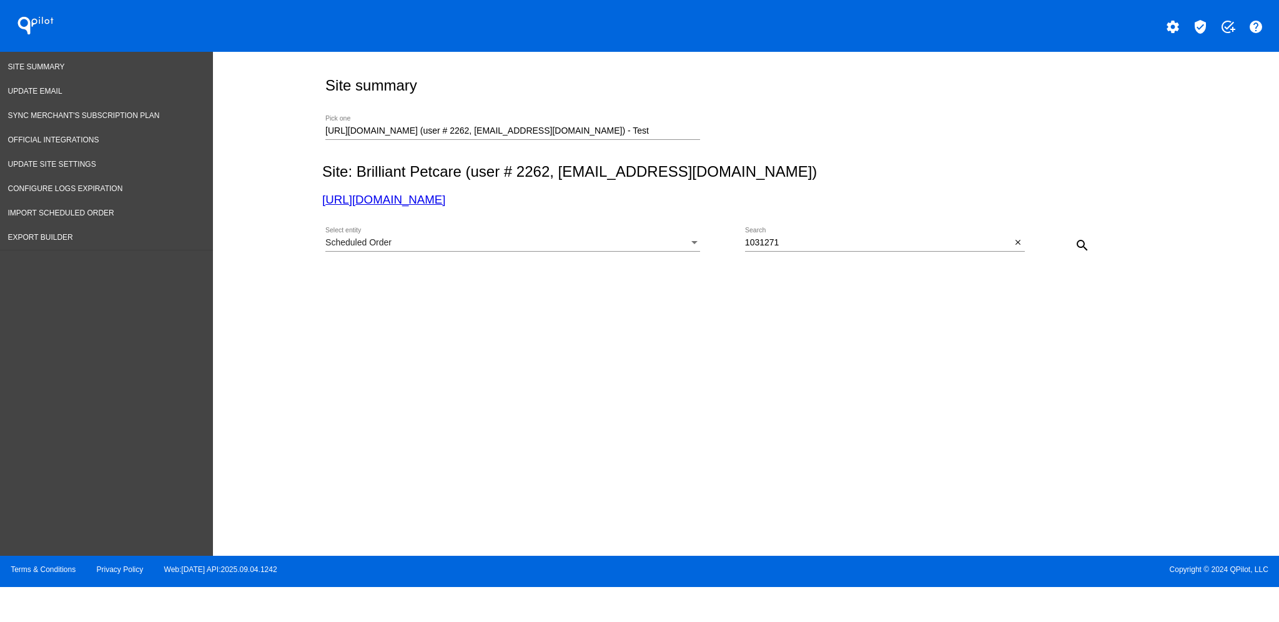
click at [669, 121] on div "[URL][DOMAIN_NAME] (user # 2262, [EMAIL_ADDRESS][DOMAIN_NAME]) - Test Pick one" at bounding box center [512, 127] width 375 height 24
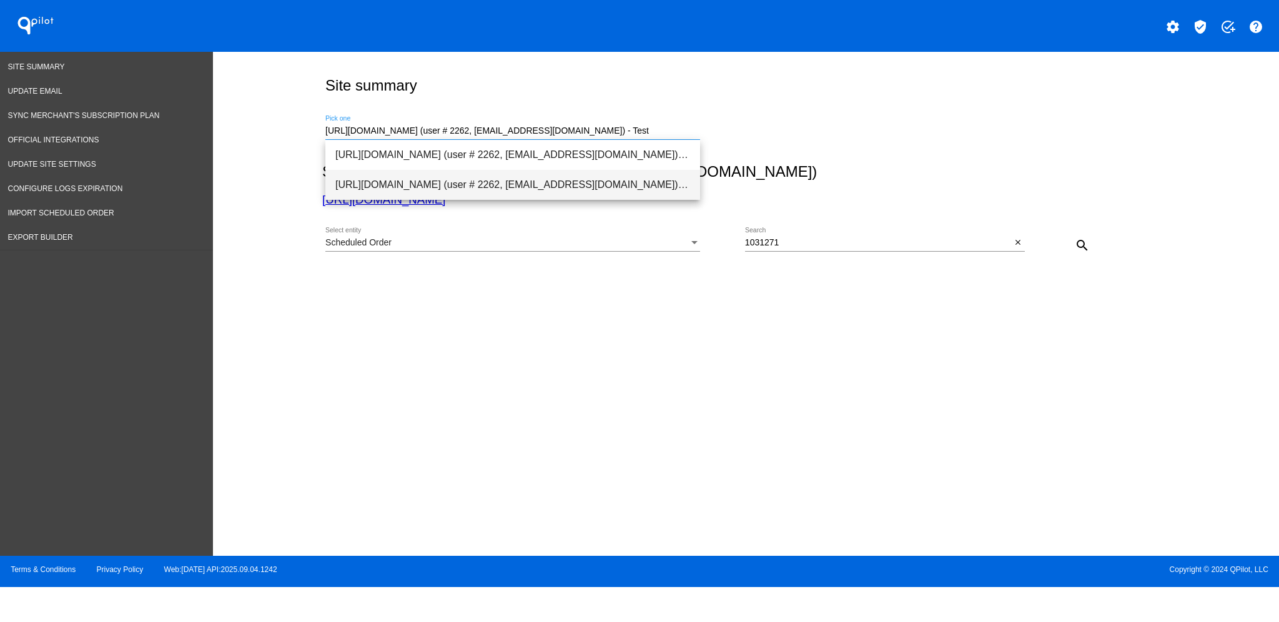
click at [527, 190] on span "[URL][DOMAIN_NAME] (user # 2262, [EMAIL_ADDRESS][DOMAIN_NAME]) - Test" at bounding box center [512, 185] width 355 height 30
type input "[URL][DOMAIN_NAME] (user # 2262, [EMAIL_ADDRESS][DOMAIN_NAME]) - Test"
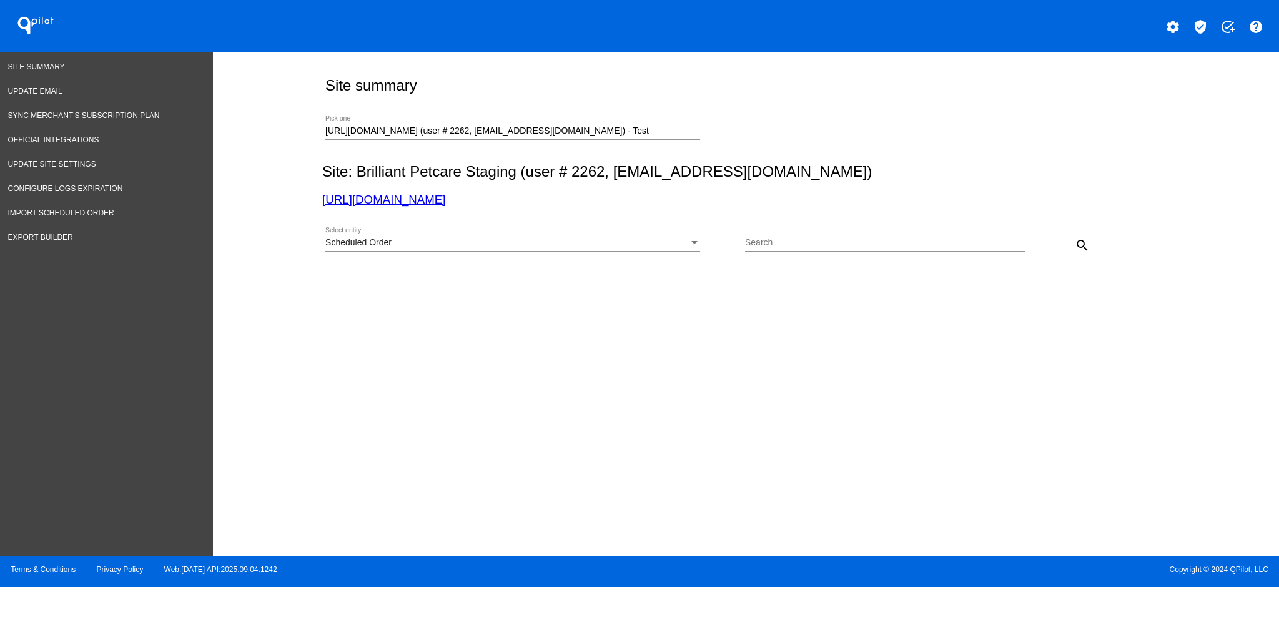
click at [910, 231] on div "Search" at bounding box center [885, 239] width 280 height 24
paste input "1031271"
type input "1031271"
click at [1083, 245] on mat-icon "search" at bounding box center [1081, 245] width 15 height 15
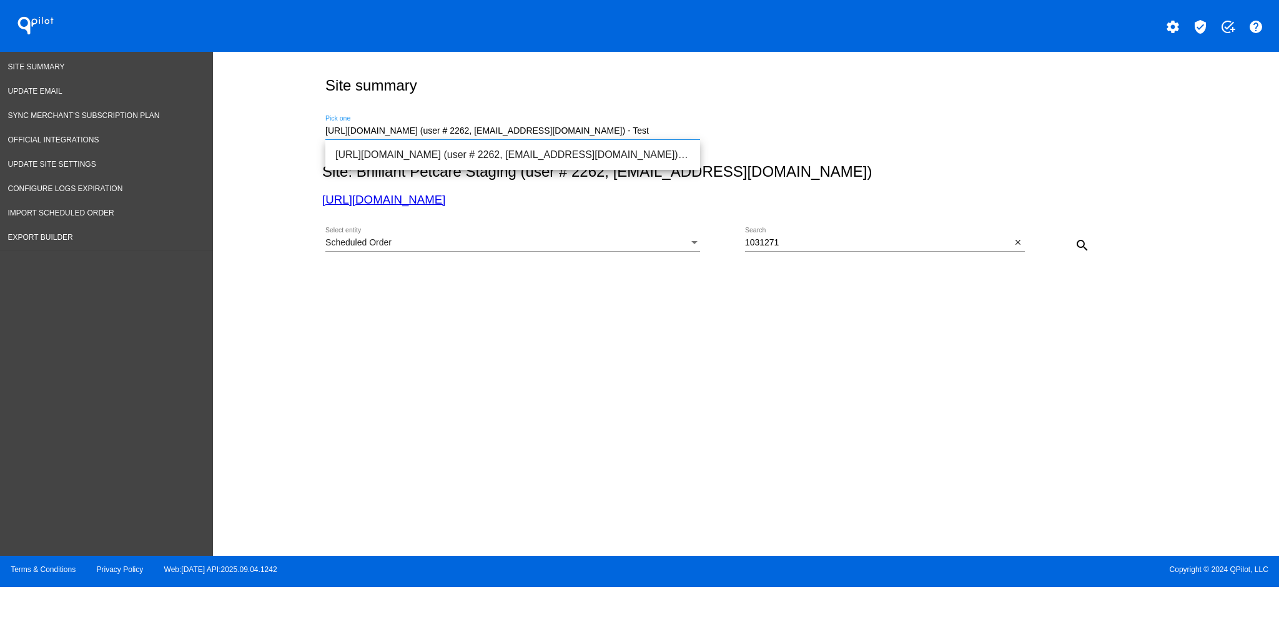
scroll to position [0, 42]
drag, startPoint x: 327, startPoint y: 132, endPoint x: 746, endPoint y: 150, distance: 419.3
click at [746, 150] on div "[URL][DOMAIN_NAME] (user # 2262, [EMAIL_ADDRESS][DOMAIN_NAME]) - Test Pick one" at bounding box center [743, 129] width 842 height 44
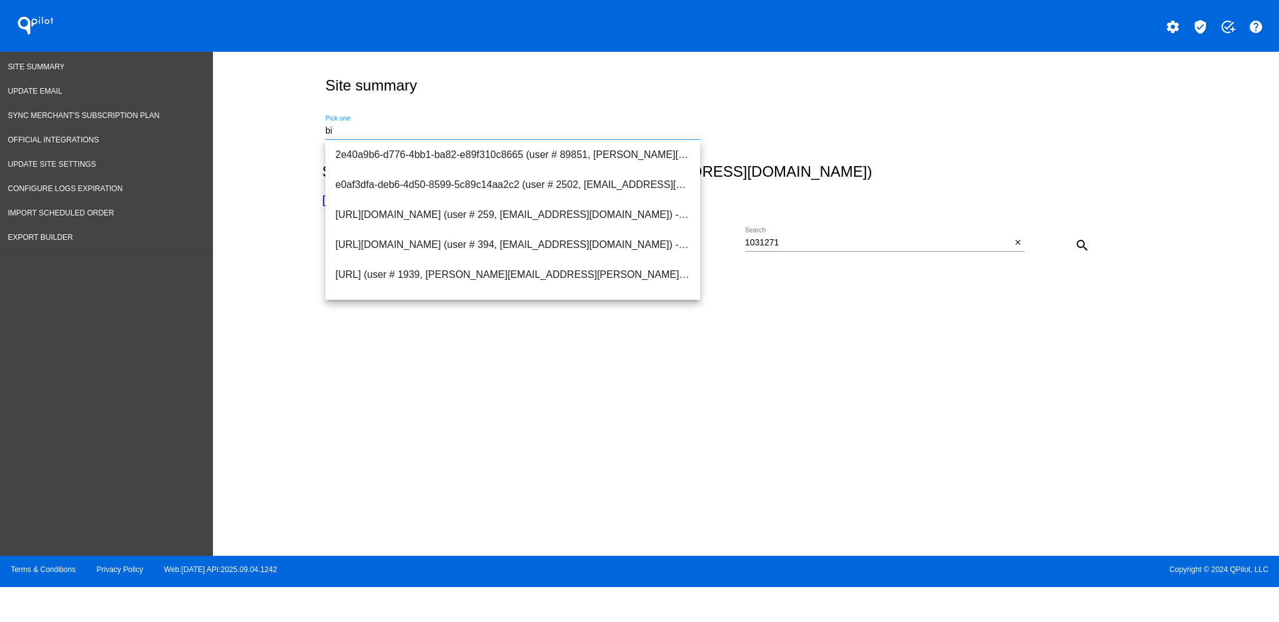
scroll to position [0, 0]
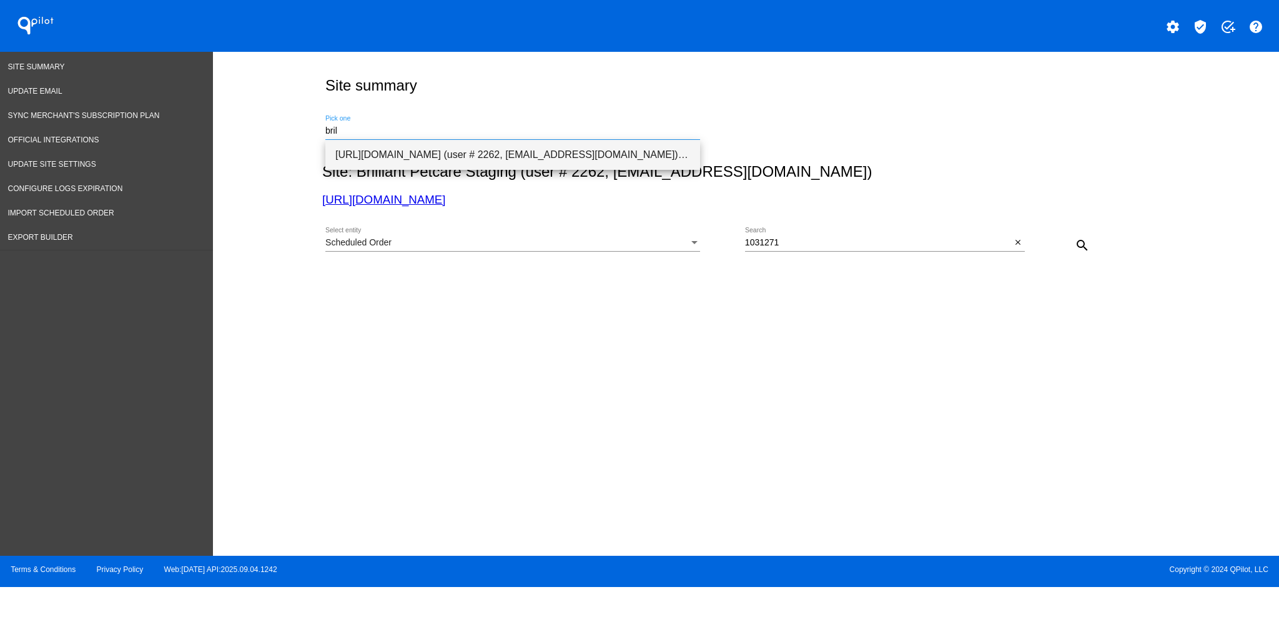
click at [516, 157] on span "[URL][DOMAIN_NAME] (user # 2262, [EMAIL_ADDRESS][DOMAIN_NAME]) - Production" at bounding box center [512, 155] width 355 height 30
type input "[URL][DOMAIN_NAME] (user # 2262, [EMAIL_ADDRESS][DOMAIN_NAME]) - Production"
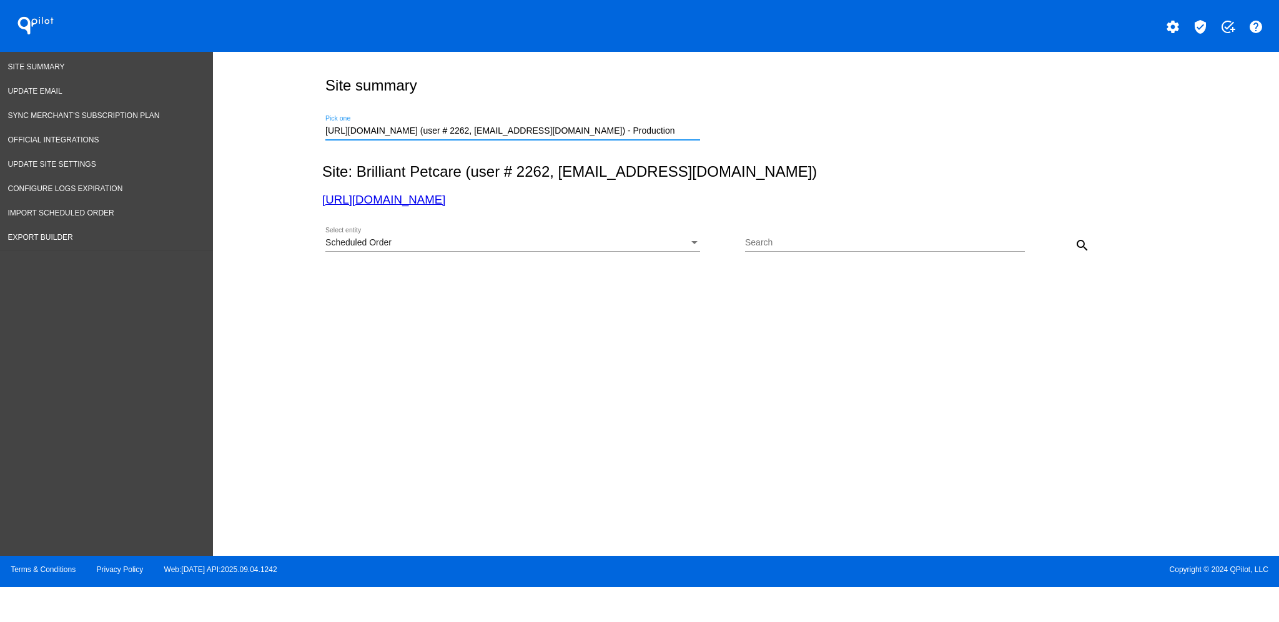
click at [842, 248] on div "Search" at bounding box center [885, 239] width 280 height 24
paste input "1031271"
type input "1031271"
click at [1079, 239] on mat-icon "search" at bounding box center [1081, 245] width 15 height 15
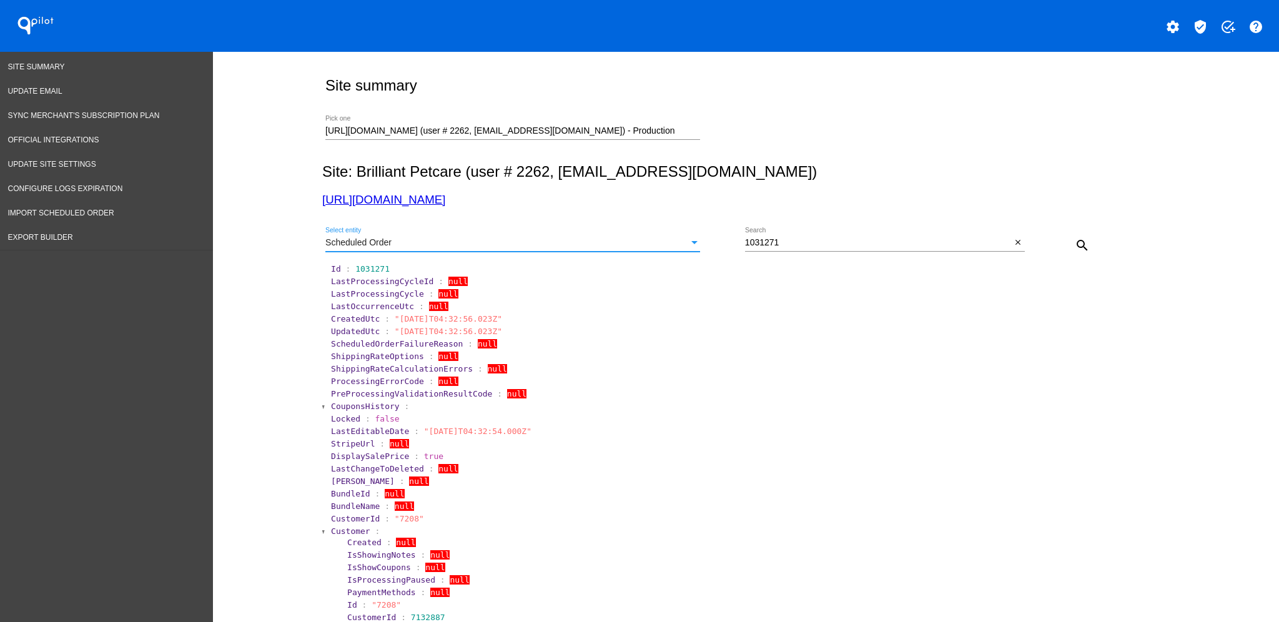
click at [689, 243] on div "Select entity" at bounding box center [694, 243] width 11 height 10
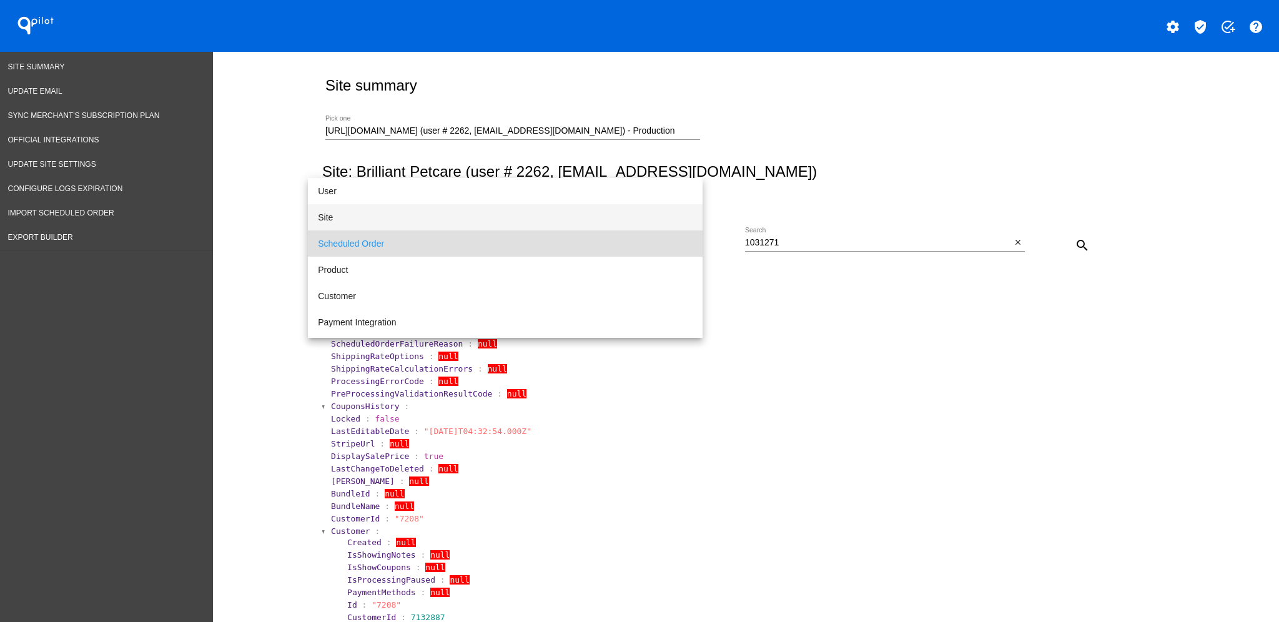
click at [597, 217] on span "Site" at bounding box center [505, 217] width 375 height 26
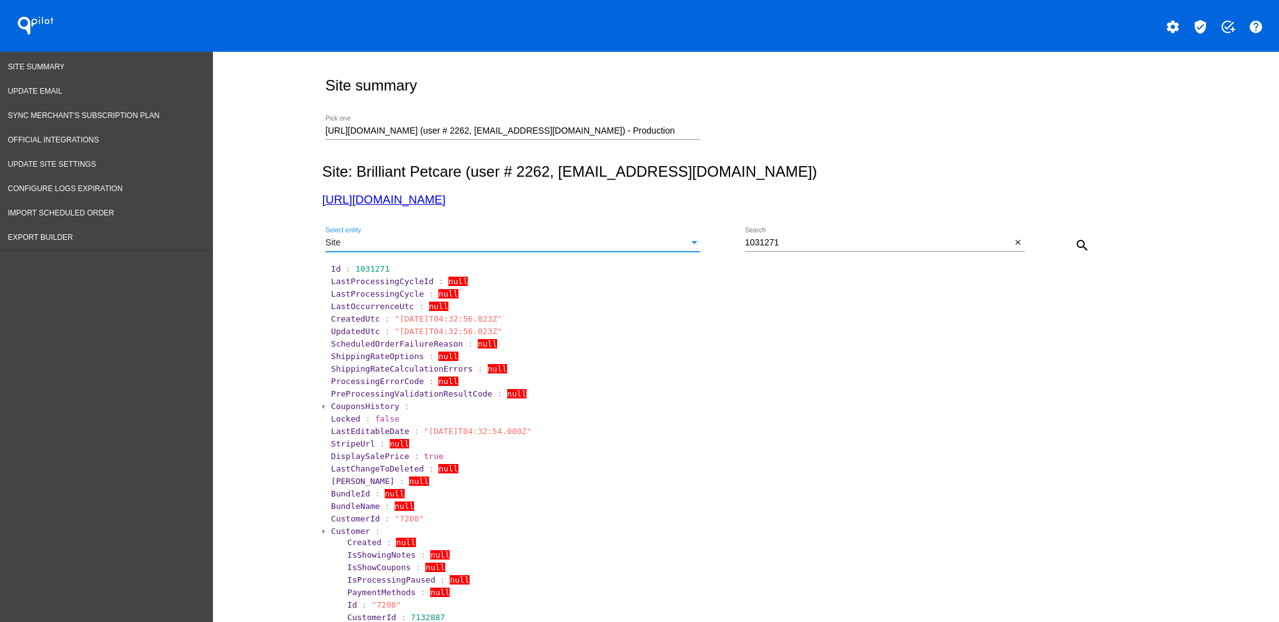
click at [1024, 248] on div "search" at bounding box center [1059, 244] width 70 height 25
click at [1013, 243] on mat-icon "close" at bounding box center [1017, 243] width 9 height 10
click at [1074, 245] on mat-icon "search" at bounding box center [1081, 245] width 15 height 15
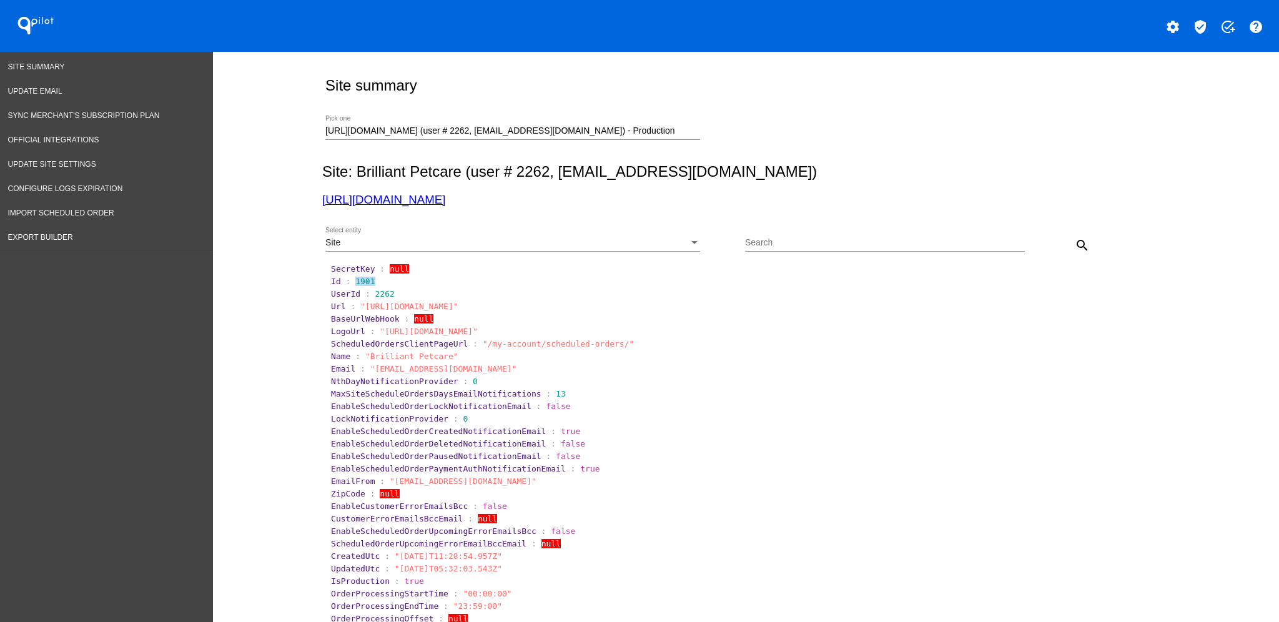
drag, startPoint x: 345, startPoint y: 282, endPoint x: 370, endPoint y: 285, distance: 25.1
click at [370, 285] on section "Id : 1901" at bounding box center [747, 281] width 832 height 9
copy span "1901"
click at [47, 68] on span "Site Summary" at bounding box center [36, 66] width 57 height 9
